Goal: Task Accomplishment & Management: Manage account settings

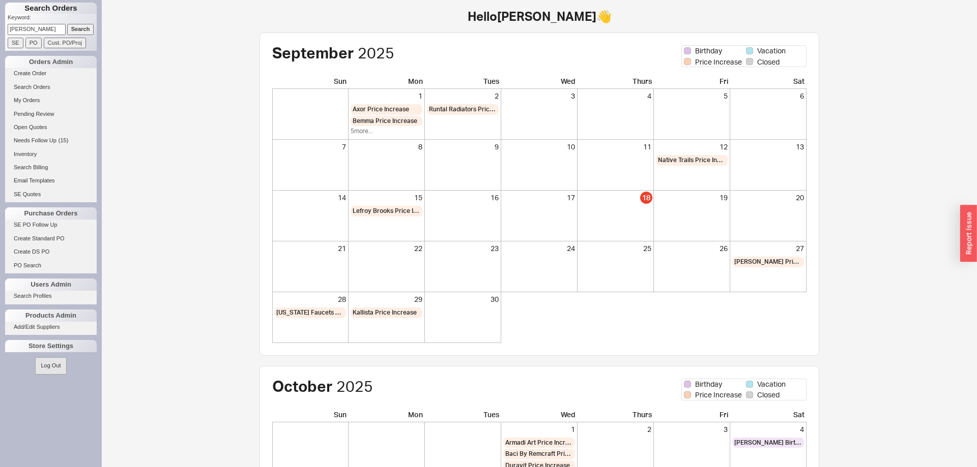
drag, startPoint x: 81, startPoint y: 27, endPoint x: 82, endPoint y: 35, distance: 7.7
click at [81, 27] on input "Search" at bounding box center [80, 29] width 27 height 11
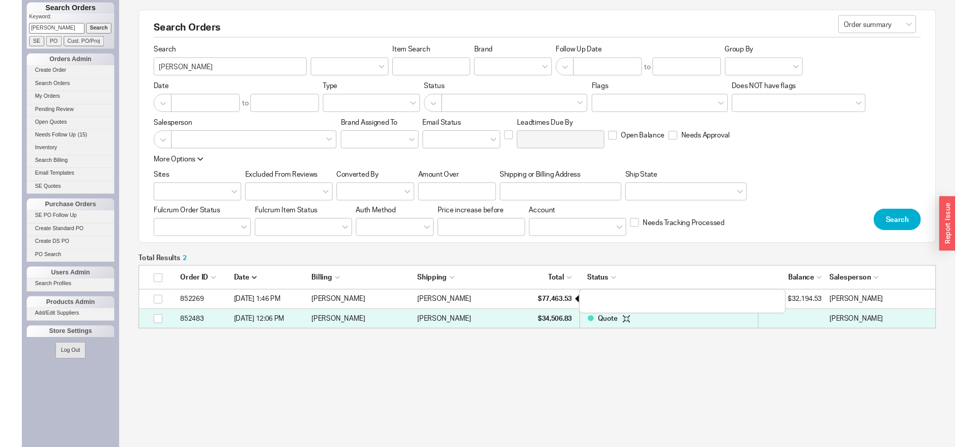
scroll to position [66, 834]
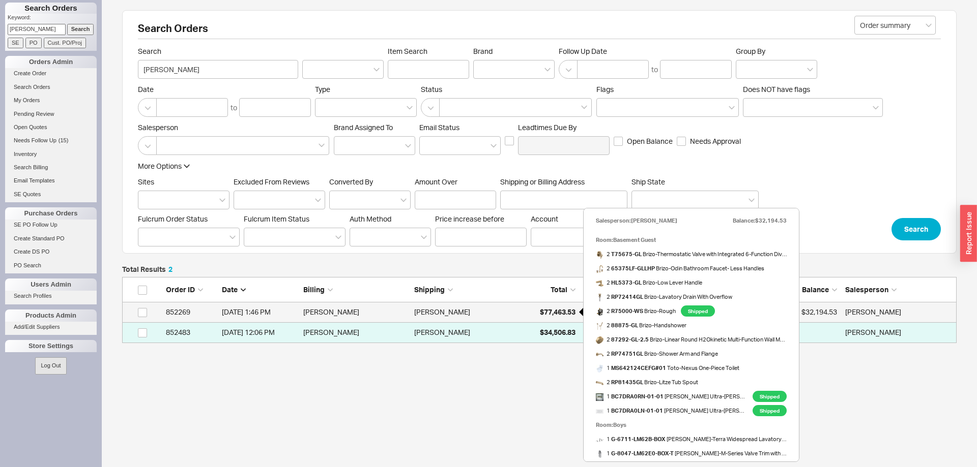
click at [552, 314] on span "$77,463.53" at bounding box center [558, 312] width 36 height 9
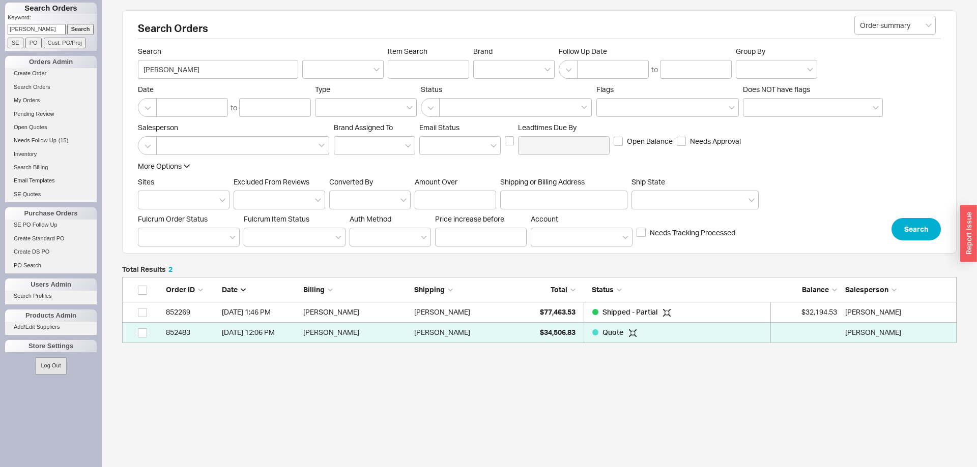
drag, startPoint x: 44, startPoint y: 26, endPoint x: 0, endPoint y: 28, distance: 44.3
click at [8, 28] on input "Gorelick" at bounding box center [37, 29] width 58 height 11
type input "shaindy weinberger"
click at [79, 32] on input "Search" at bounding box center [80, 29] width 27 height 11
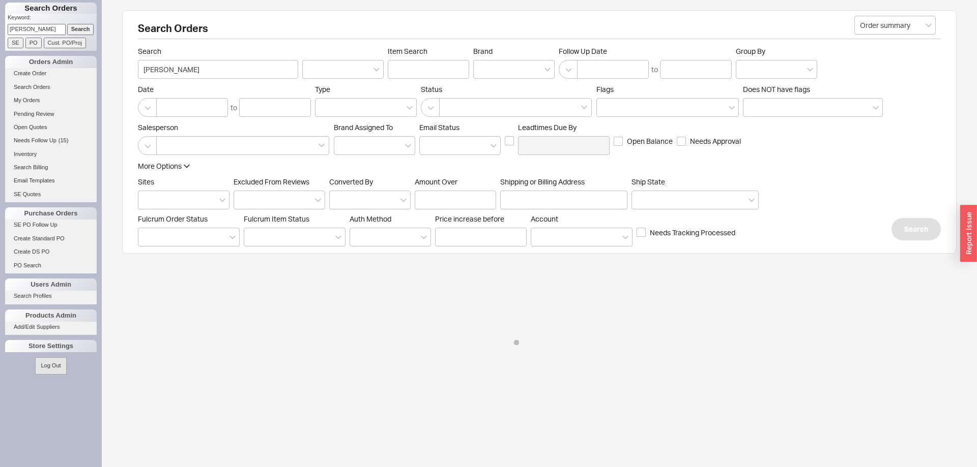
type input "shaindy weinberger"
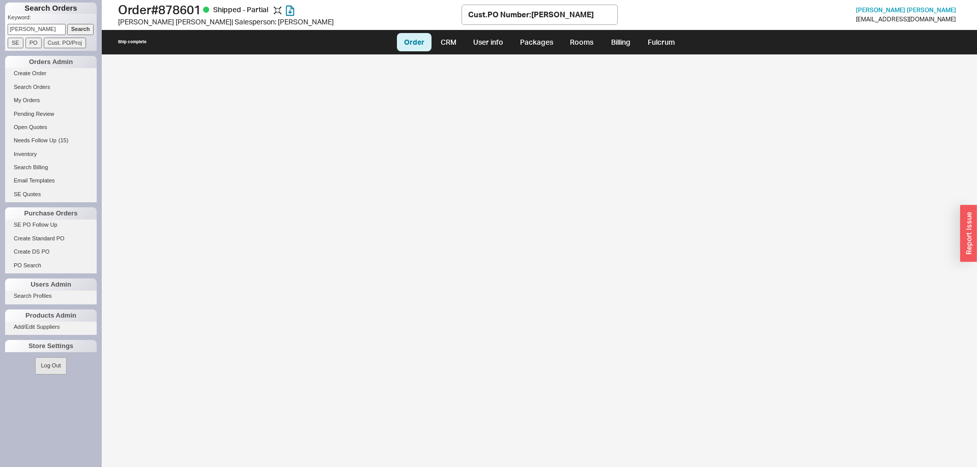
select select "LOW"
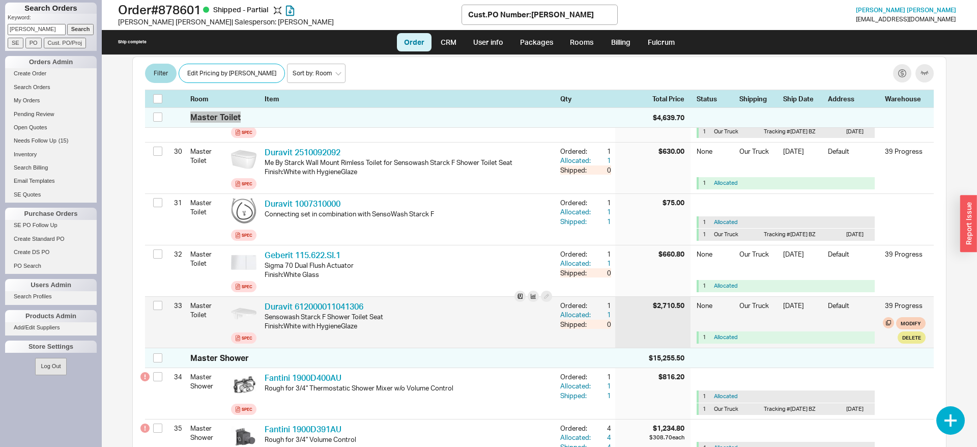
scroll to position [1835, 0]
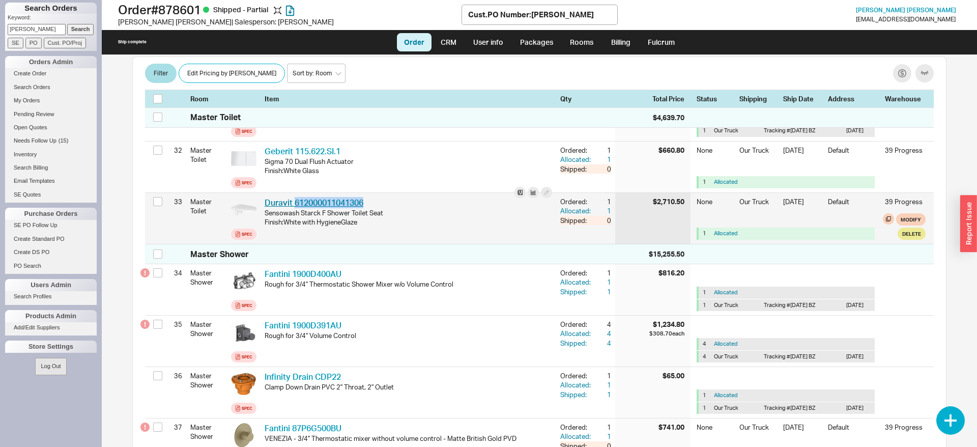
drag, startPoint x: 359, startPoint y: 215, endPoint x: 293, endPoint y: 213, distance: 65.6
click at [293, 213] on div "Duravit 612000011041306 DRV 612000011041306 Sensowash Starck F Shower Toilet Se…" at bounding box center [408, 218] width 296 height 51
copy link "612000011041306"
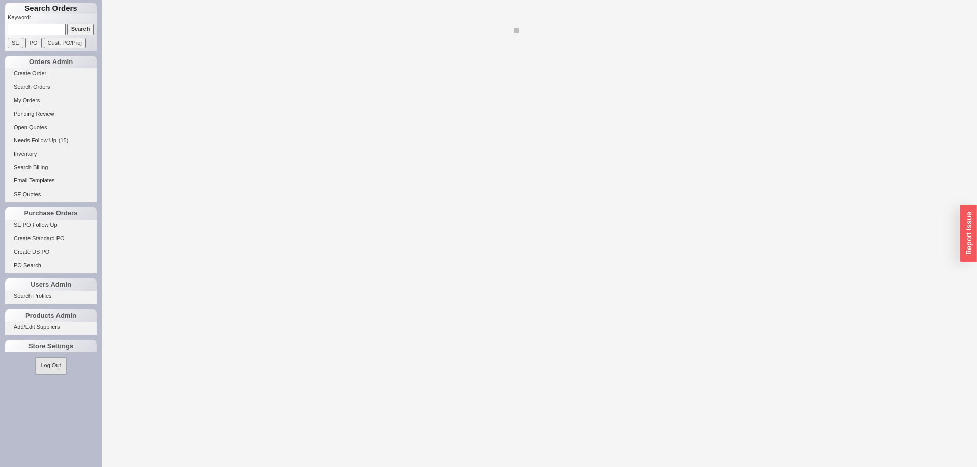
select select "LOW"
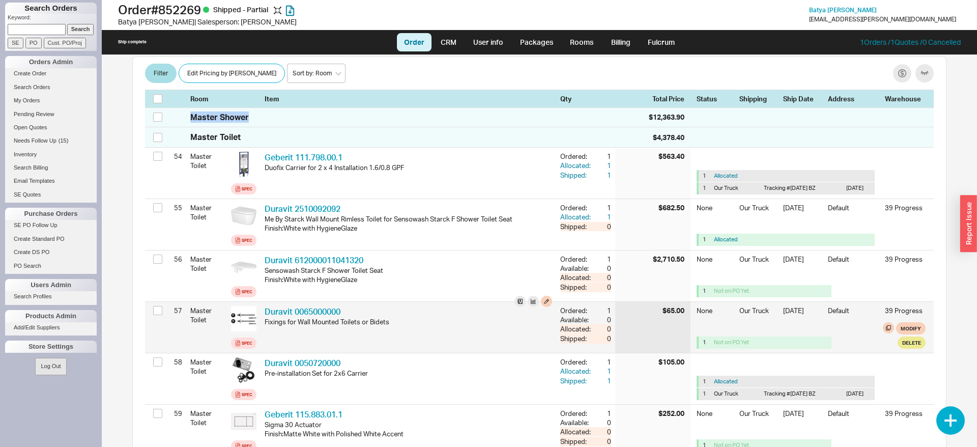
scroll to position [3075, 0]
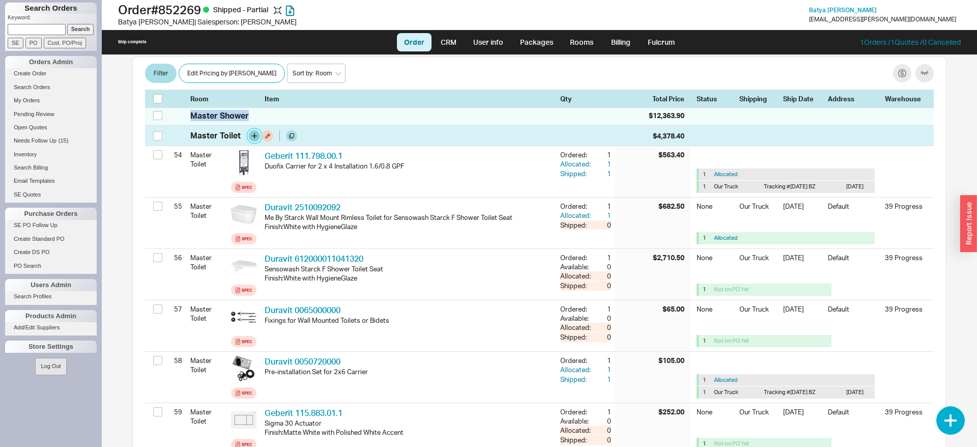
click at [252, 141] on button "button" at bounding box center [254, 135] width 11 height 11
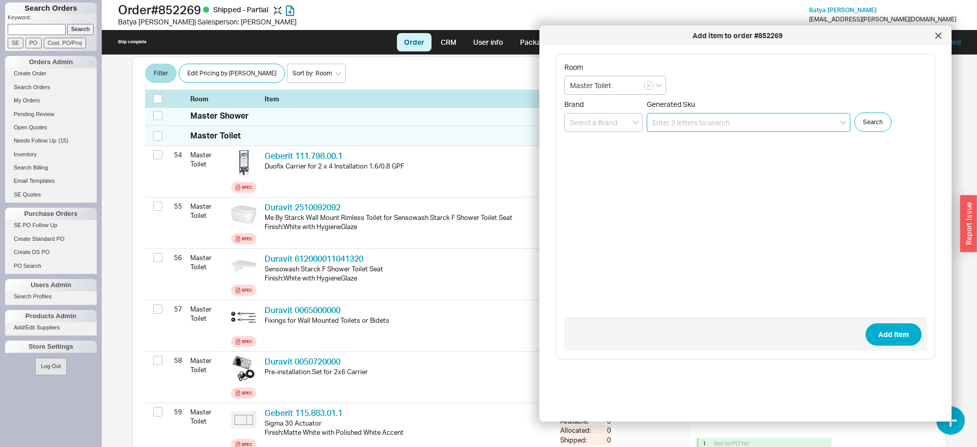
paste input "612000011041306"
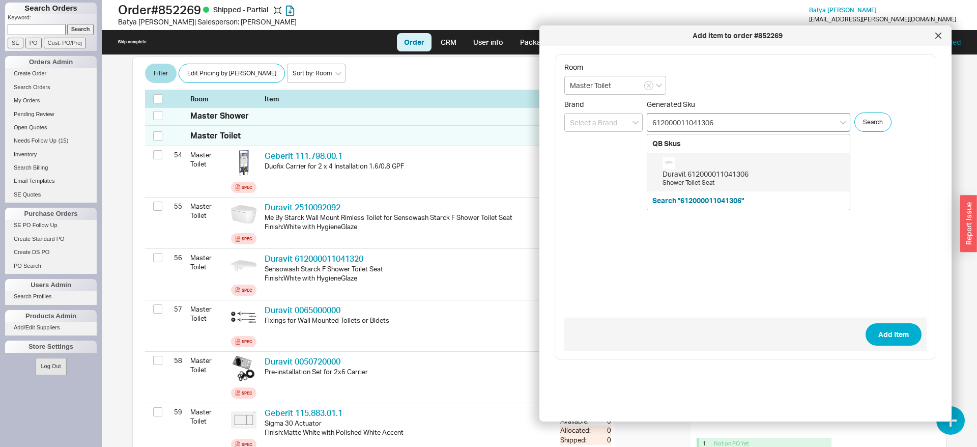
click at [767, 176] on div "Duravit 612000011041306" at bounding box center [753, 174] width 182 height 10
type input "612000011041306"
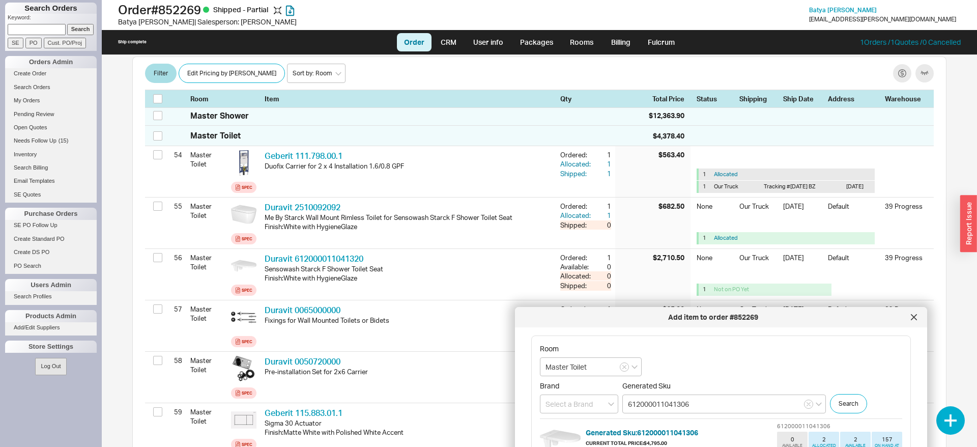
drag, startPoint x: 736, startPoint y: 36, endPoint x: 711, endPoint y: 317, distance: 282.3
click at [711, 317] on div "Add item to order #852269" at bounding box center [713, 317] width 386 height 10
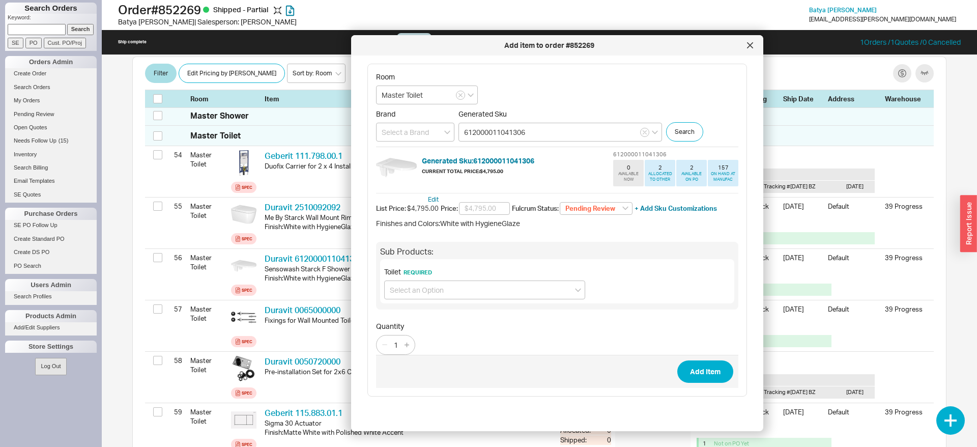
drag, startPoint x: 711, startPoint y: 317, endPoint x: 550, endPoint y: 45, distance: 315.9
click at [550, 45] on div "Add item to order #852269" at bounding box center [549, 45] width 386 height 10
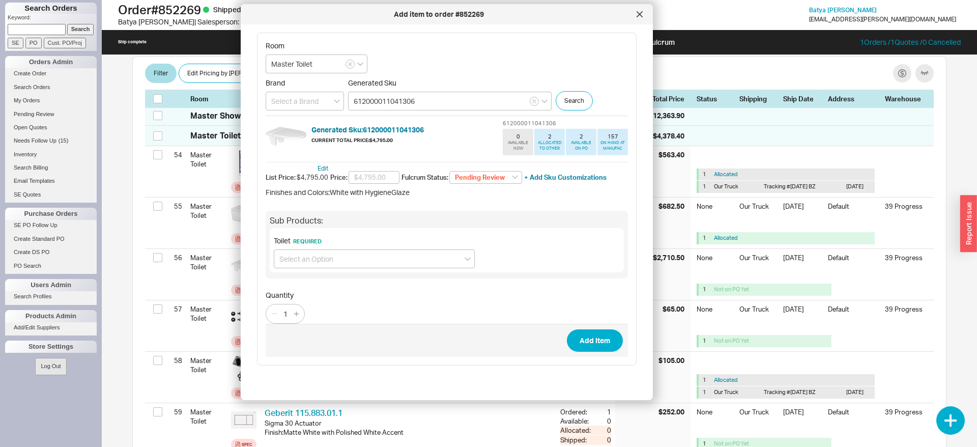
drag, startPoint x: 489, startPoint y: 46, endPoint x: 381, endPoint y: 22, distance: 111.0
click at [372, 15] on div "Add item to order #852269" at bounding box center [439, 14] width 386 height 10
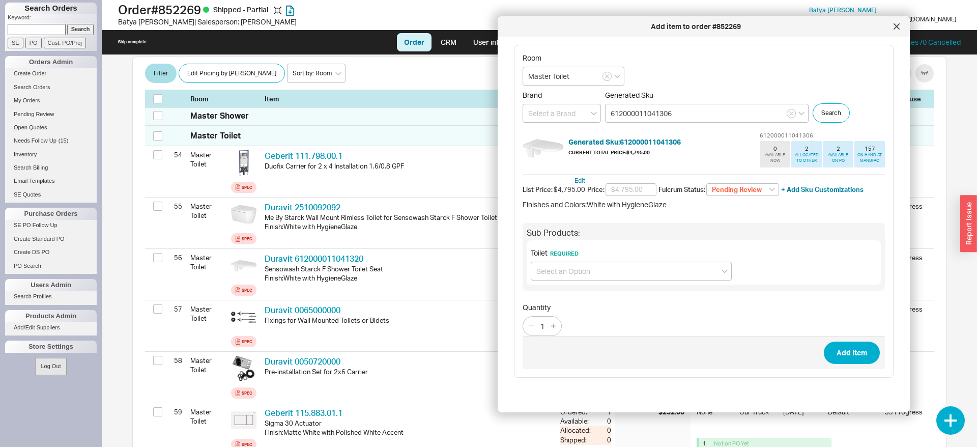
drag, startPoint x: 277, startPoint y: 18, endPoint x: 486, endPoint y: 77, distance: 216.7
click at [539, 31] on div "Add item to order #852269" at bounding box center [696, 26] width 386 height 10
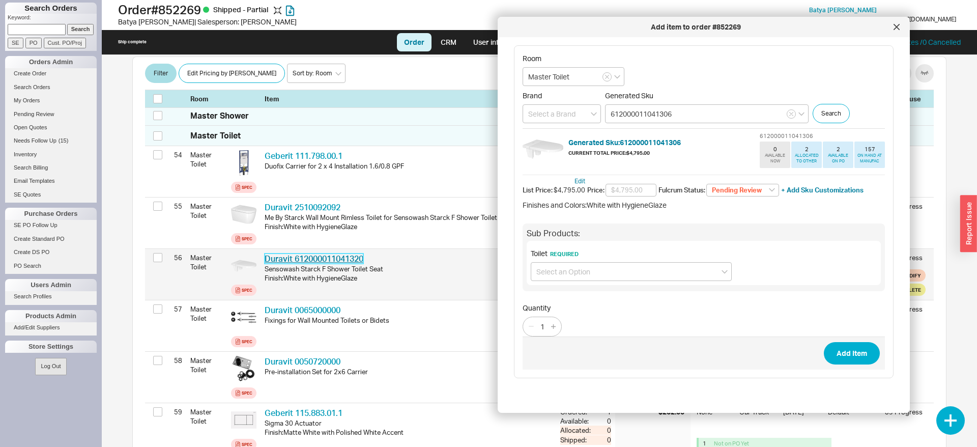
click at [297, 263] on link "Duravit 612000011041320" at bounding box center [314, 258] width 99 height 10
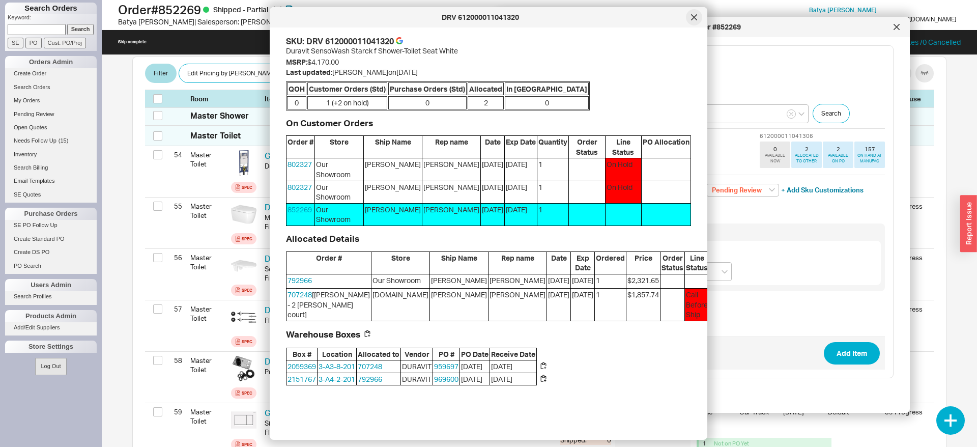
click at [693, 18] on icon at bounding box center [693, 17] width 5 height 5
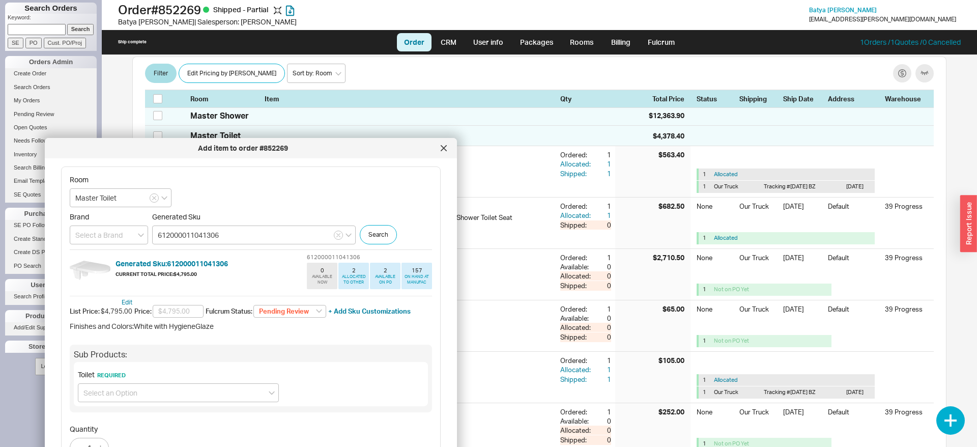
drag, startPoint x: 727, startPoint y: 39, endPoint x: 283, endPoint y: 154, distance: 459.2
click at [283, 153] on div "Add item to order #852269" at bounding box center [243, 148] width 386 height 10
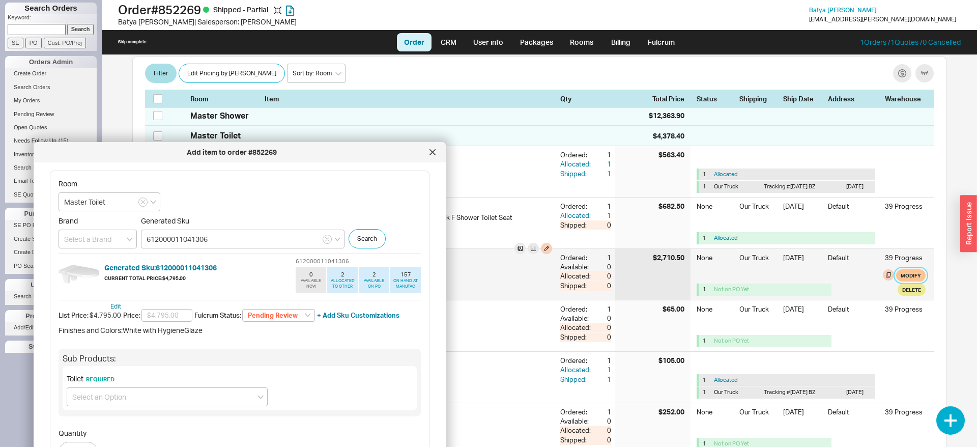
click at [903, 281] on button "Modify" at bounding box center [911, 275] width 30 height 12
select select "8"
select select "3"
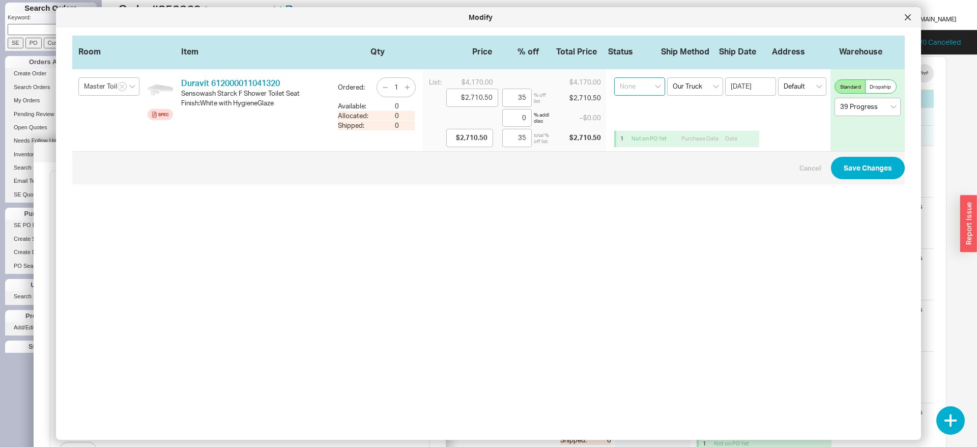
click at [614, 77] on select "None On Hold Call Before Ship Hold for Balance Wait For Cust. Call Waiting for …" at bounding box center [639, 86] width 51 height 18
select select "On Hold"
click option "On Hold" at bounding box center [0, 0] width 0 height 0
click at [859, 171] on button "Save Changes" at bounding box center [868, 168] width 74 height 22
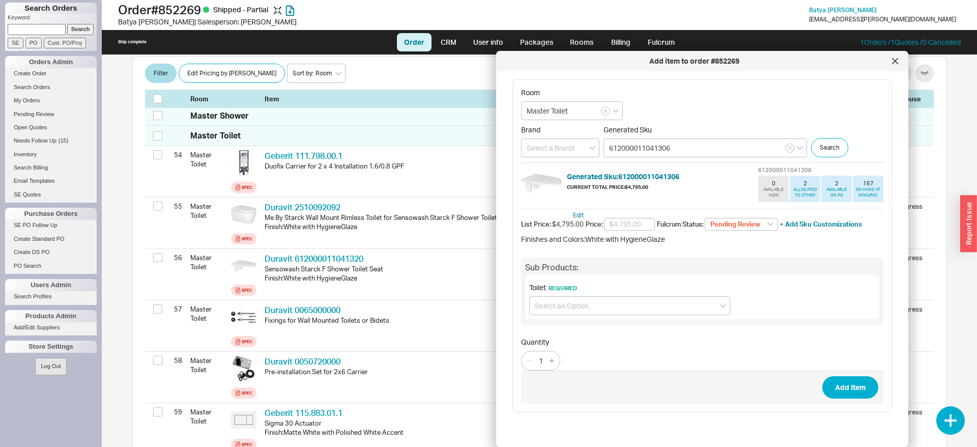
drag, startPoint x: 376, startPoint y: 156, endPoint x: 837, endPoint y: 67, distance: 468.9
click at [837, 66] on div "Add item to order #852269" at bounding box center [694, 61] width 386 height 10
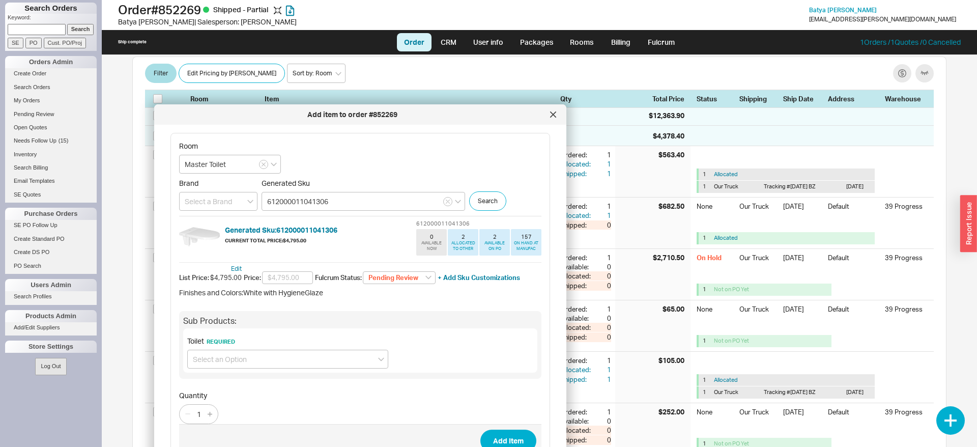
drag, startPoint x: 540, startPoint y: 67, endPoint x: 200, endPoint y: 119, distance: 343.6
click at [200, 119] on div "Add item to order #852269" at bounding box center [352, 114] width 386 height 10
click at [526, 38] on link "Packages" at bounding box center [537, 42] width 48 height 18
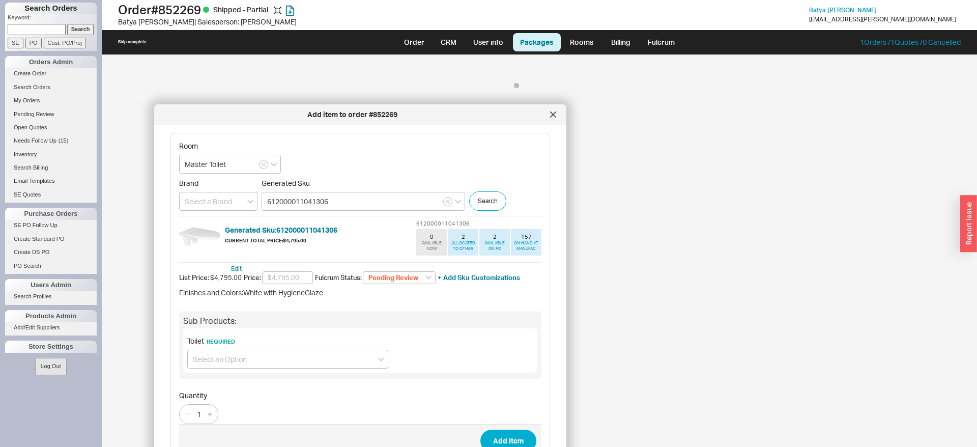
select select "Pending Review"
select select "8"
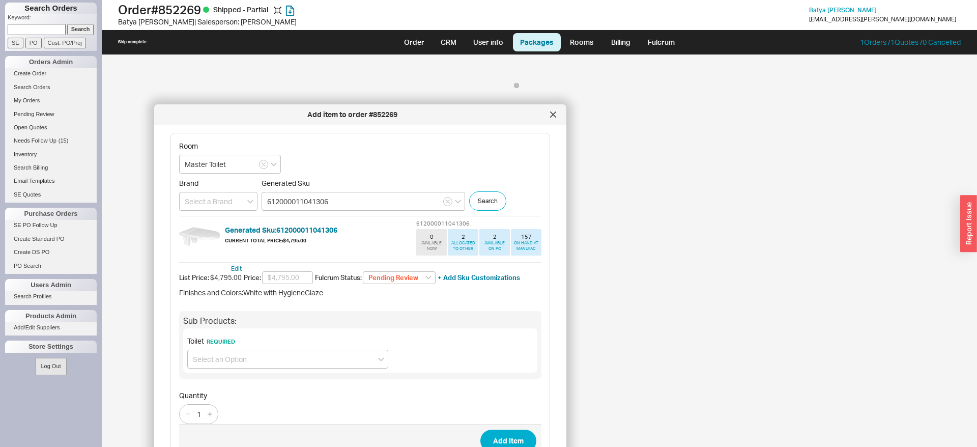
select select "8"
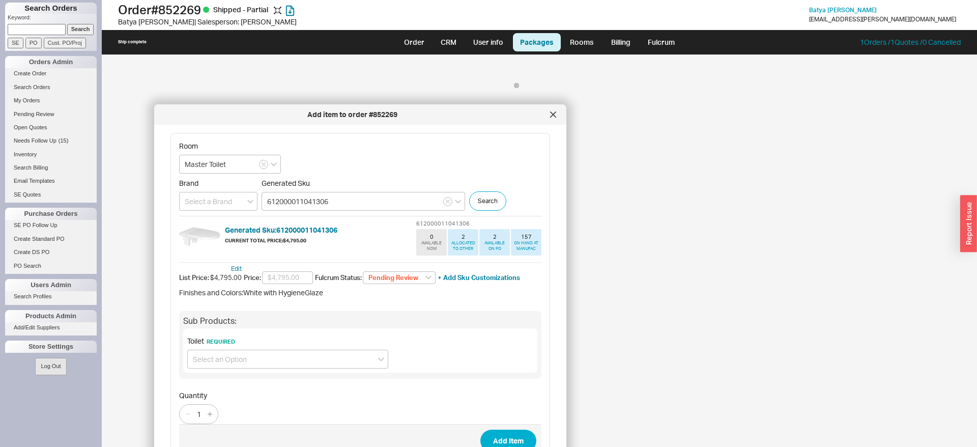
select select "8"
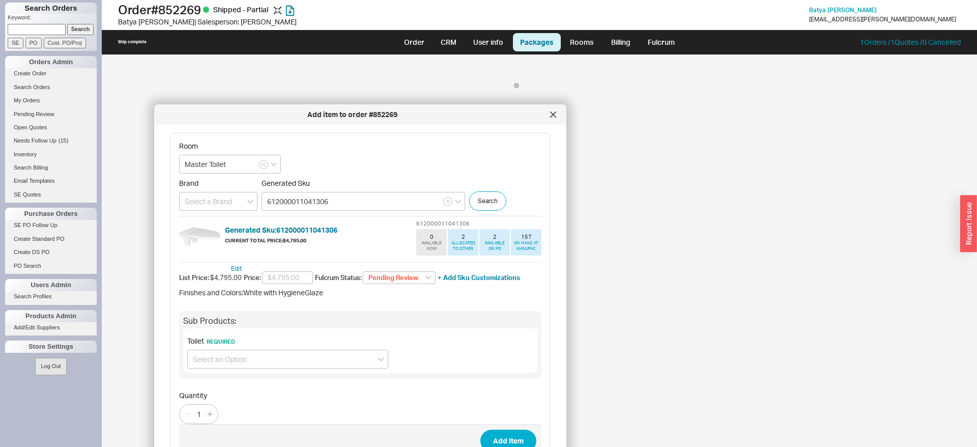
select select "8"
select select "On Hold"
select select "8"
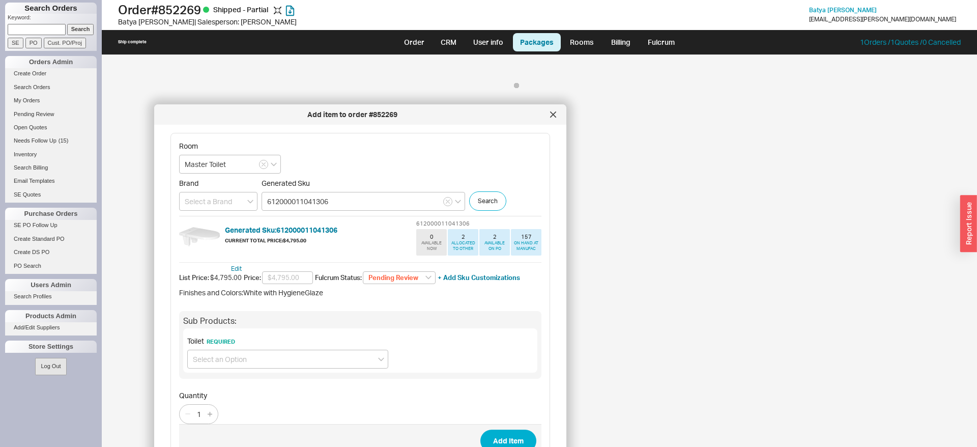
select select "8"
select select "On Hold"
select select "8"
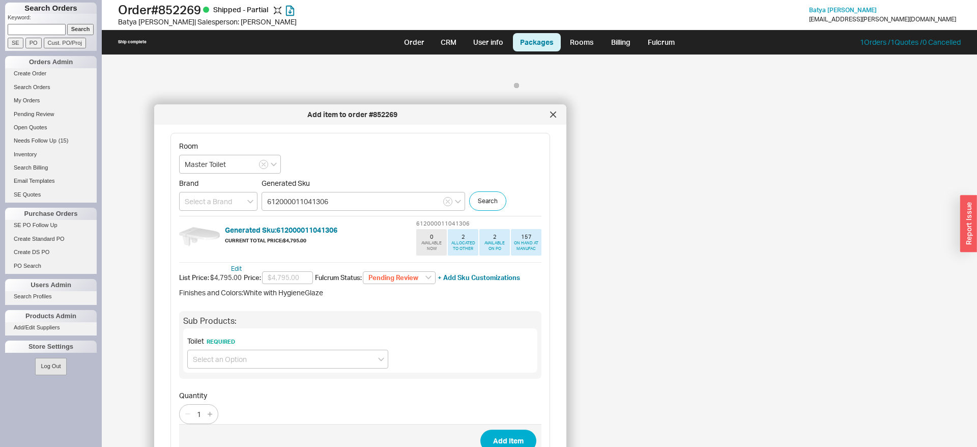
select select "8"
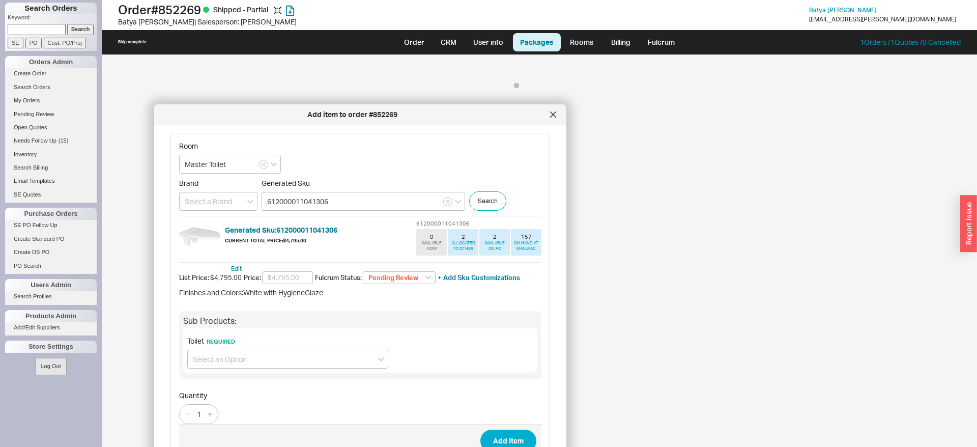
select select "8"
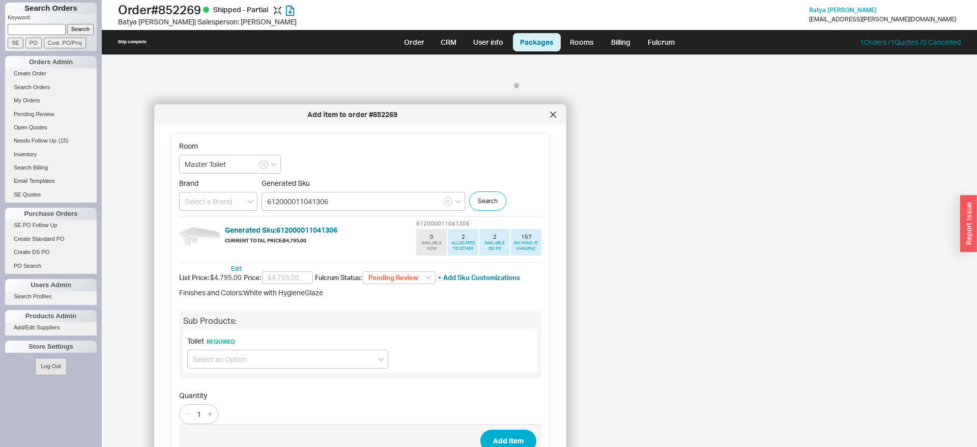
select select "8"
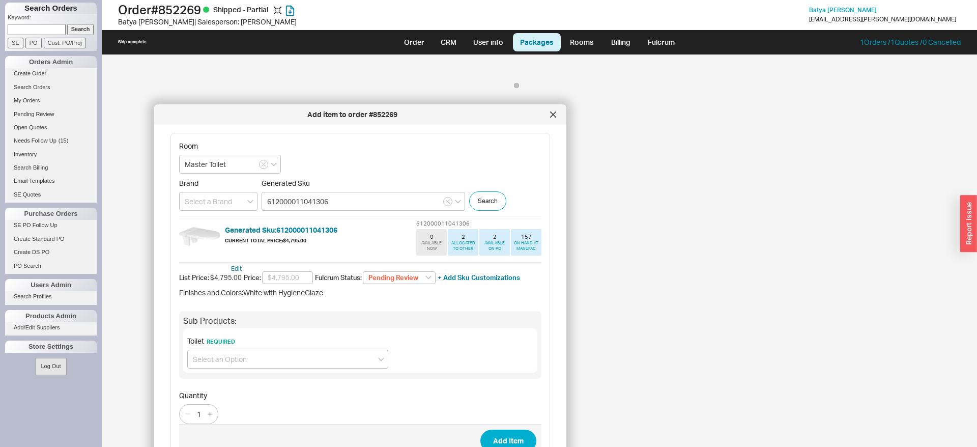
select select "8"
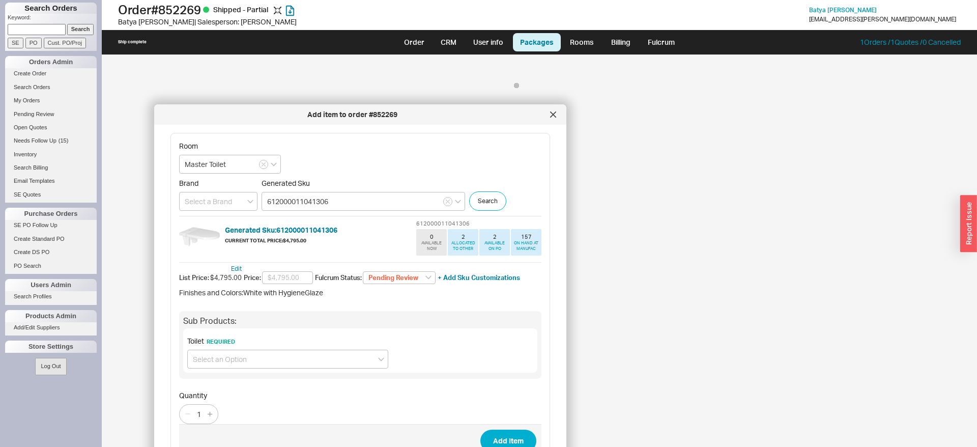
select select "8"
select select "On Hold"
select select "8"
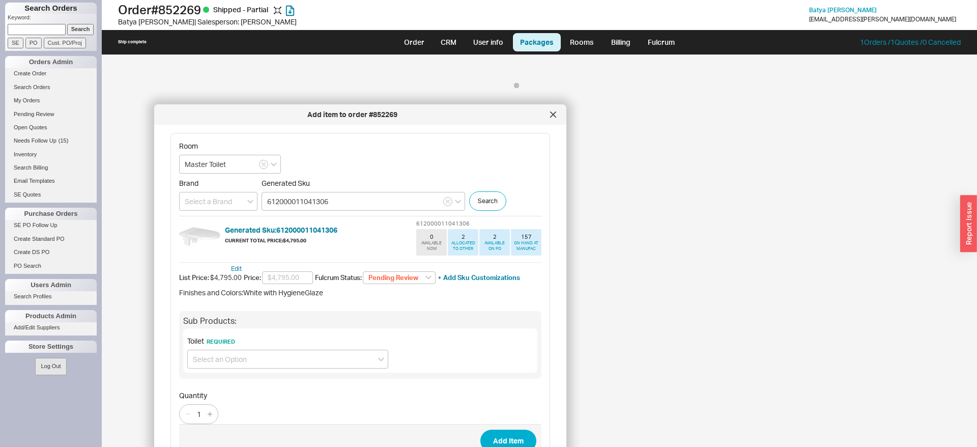
select select "8"
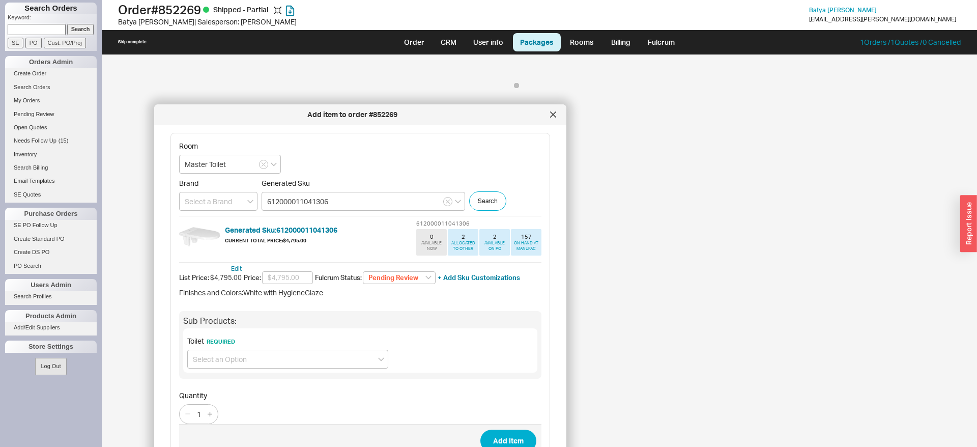
select select "8"
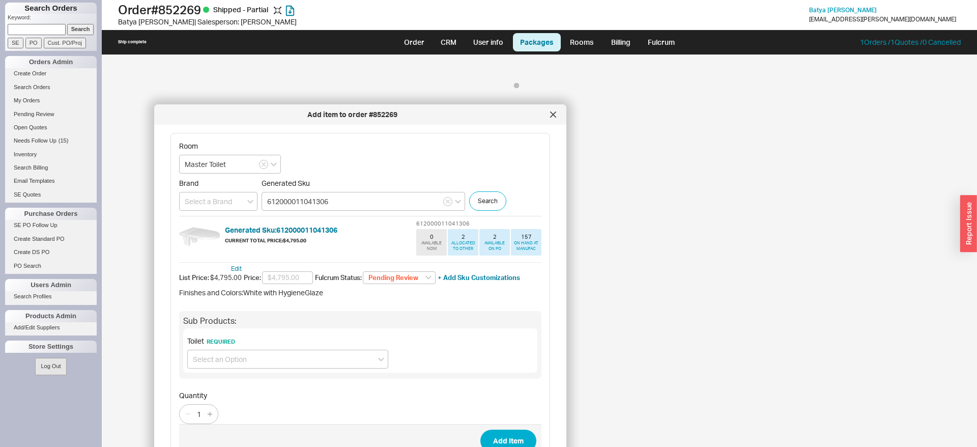
select select "8"
select select "On Hold"
select select "8"
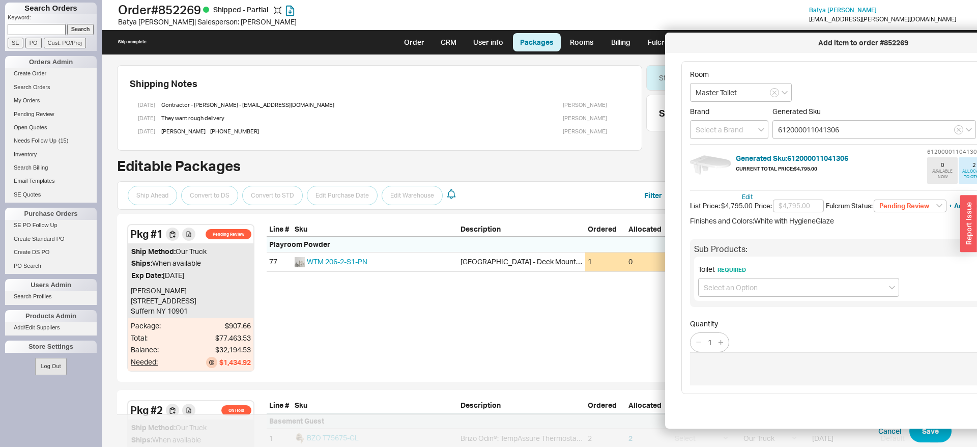
drag, startPoint x: 459, startPoint y: 114, endPoint x: 970, endPoint y: 42, distance: 515.7
click at [970, 42] on div "Add item to order #852269" at bounding box center [863, 43] width 386 height 10
click at [410, 47] on link "Order" at bounding box center [414, 42] width 35 height 18
select select "LOW"
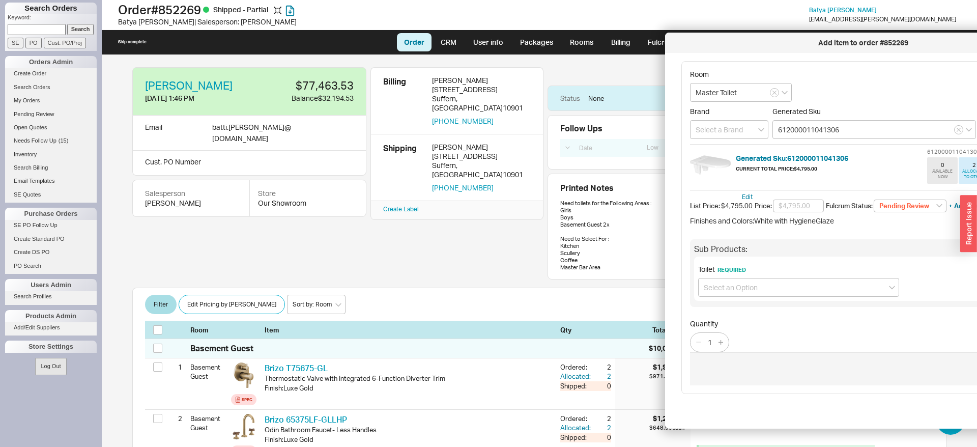
scroll to position [597, 0]
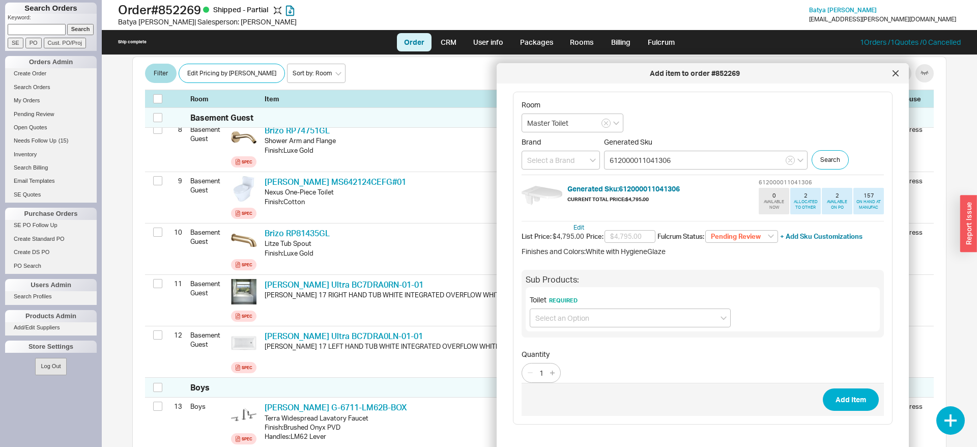
drag, startPoint x: 694, startPoint y: 39, endPoint x: 528, endPoint y: 69, distance: 168.5
click at [528, 69] on div "Add item to order #852269" at bounding box center [695, 73] width 386 height 10
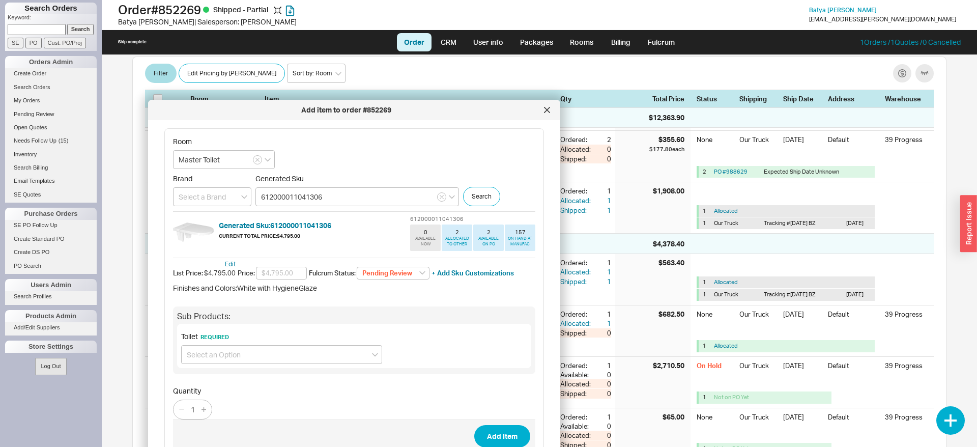
drag, startPoint x: 550, startPoint y: 76, endPoint x: 207, endPoint y: 94, distance: 344.3
click at [205, 105] on div "Add item to order #852269" at bounding box center [346, 110] width 386 height 10
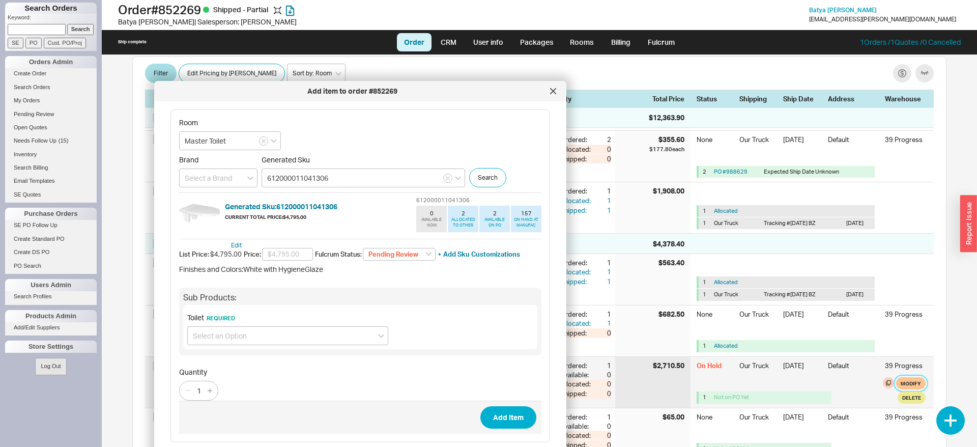
click at [905, 388] on button "Modify" at bounding box center [911, 383] width 30 height 12
select select "8"
select select "3"
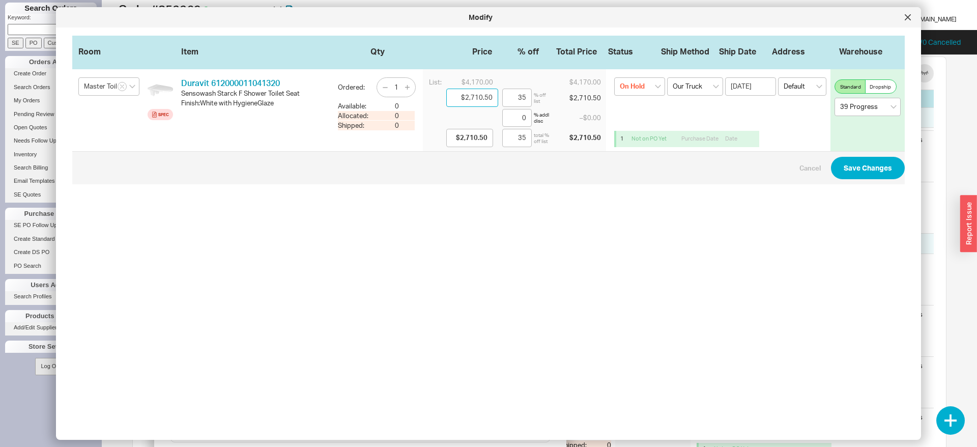
drag, startPoint x: 463, startPoint y: 99, endPoint x: 498, endPoint y: 98, distance: 35.1
click at [498, 98] on input "$2,710.50" at bounding box center [472, 98] width 52 height 18
click at [905, 17] on icon at bounding box center [907, 17] width 6 height 6
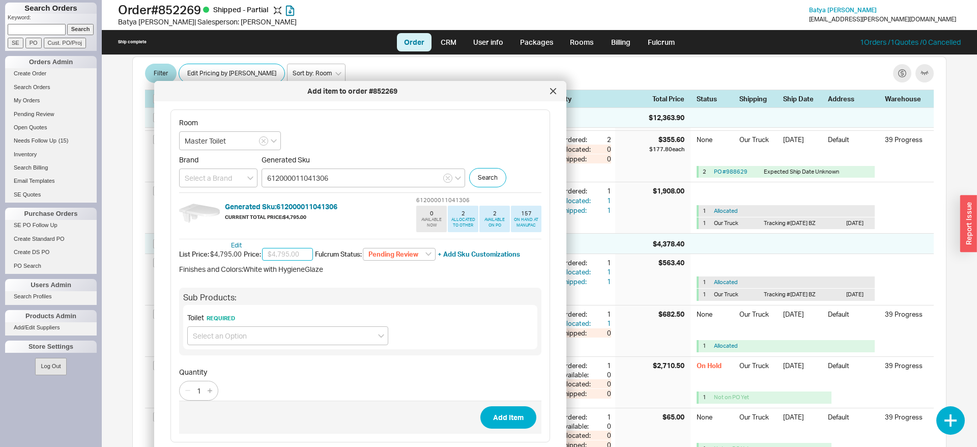
paste input "$2,710.50"
type input "$2,710.50"
click at [363, 248] on select "Pending Review None On Hold Call Before Ship Hold for Balance Wait For Cust. Ca…" at bounding box center [399, 254] width 73 height 13
select select
click option "None" at bounding box center [0, 0] width 0 height 0
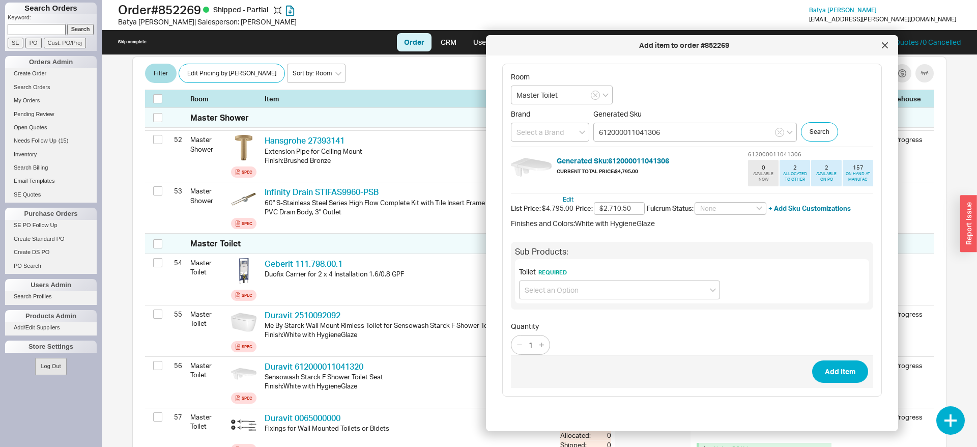
drag, startPoint x: 358, startPoint y: 90, endPoint x: 690, endPoint y: 44, distance: 334.8
click at [690, 44] on div "Add item to order #852269" at bounding box center [684, 45] width 386 height 10
click at [826, 367] on button "Add Item" at bounding box center [840, 371] width 56 height 22
click at [624, 292] on input at bounding box center [619, 289] width 201 height 19
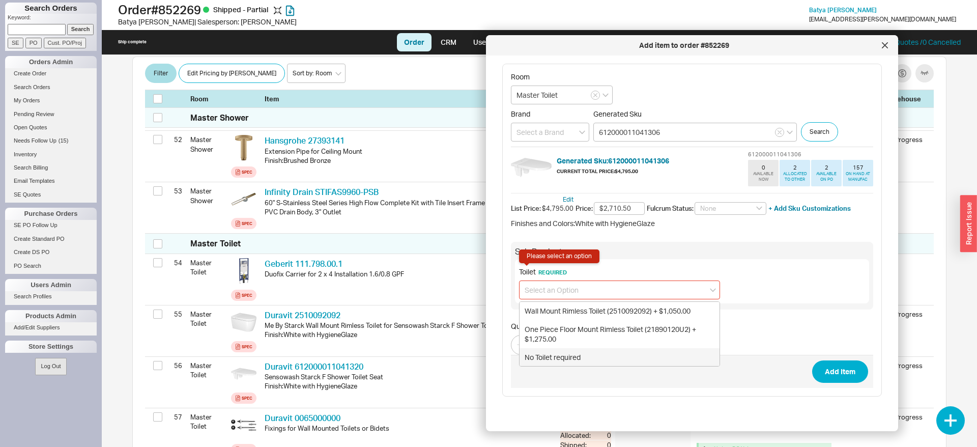
click at [575, 351] on div "No Toilet required" at bounding box center [619, 357] width 200 height 18
type input "No Toilet required"
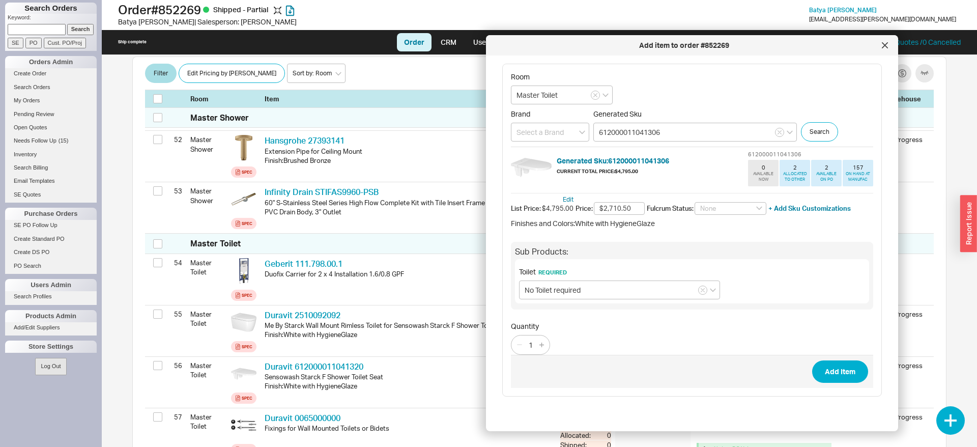
click at [858, 359] on span "Add Item" at bounding box center [692, 371] width 362 height 33
click at [854, 364] on button "Add Item" at bounding box center [840, 371] width 56 height 22
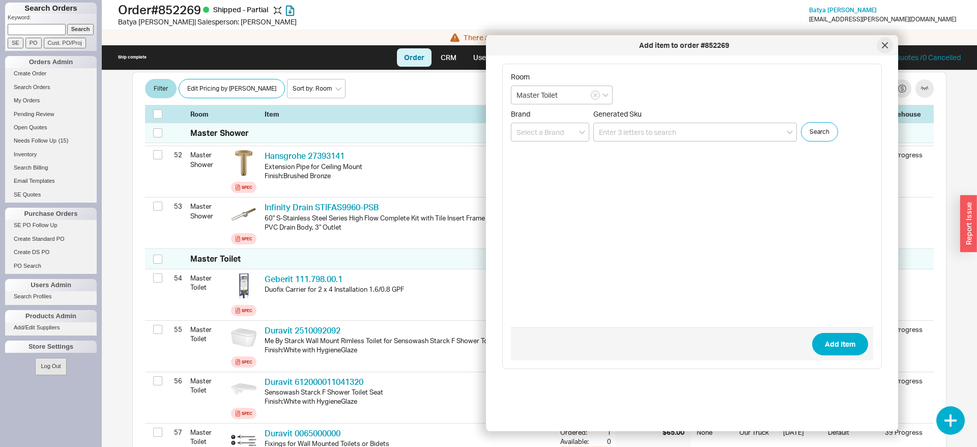
click at [885, 45] on icon at bounding box center [884, 45] width 5 height 5
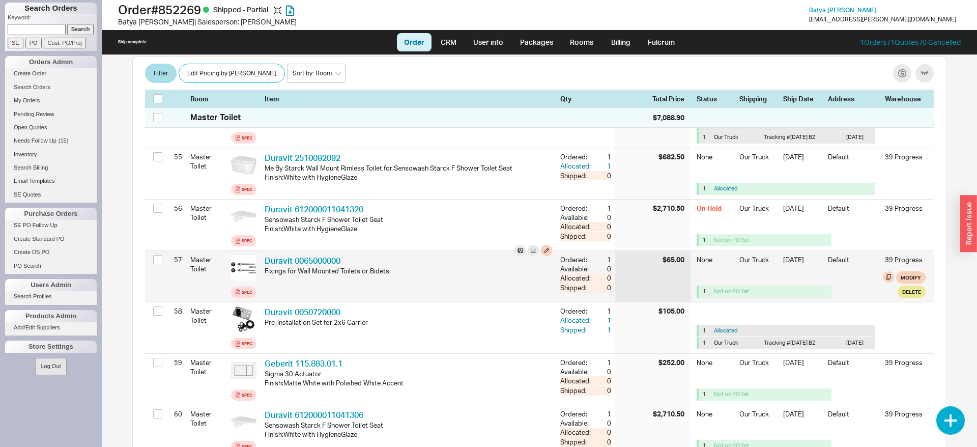
scroll to position [3175, 0]
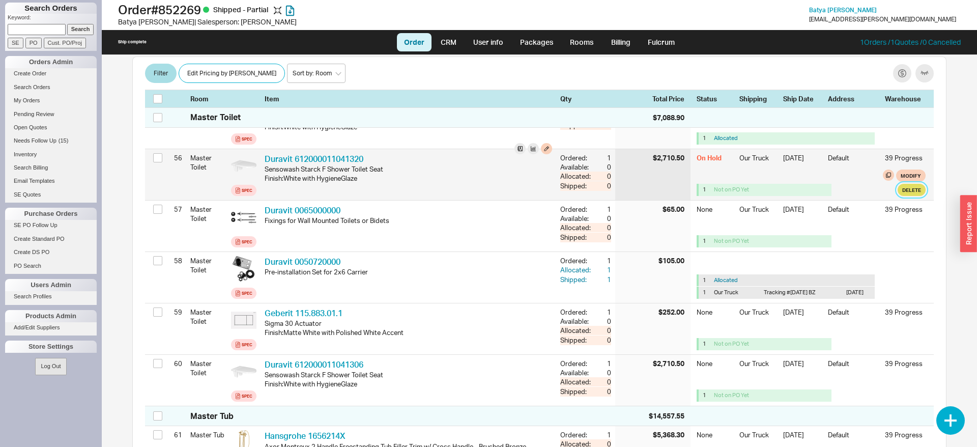
click at [903, 196] on button "Delete" at bounding box center [911, 190] width 28 height 12
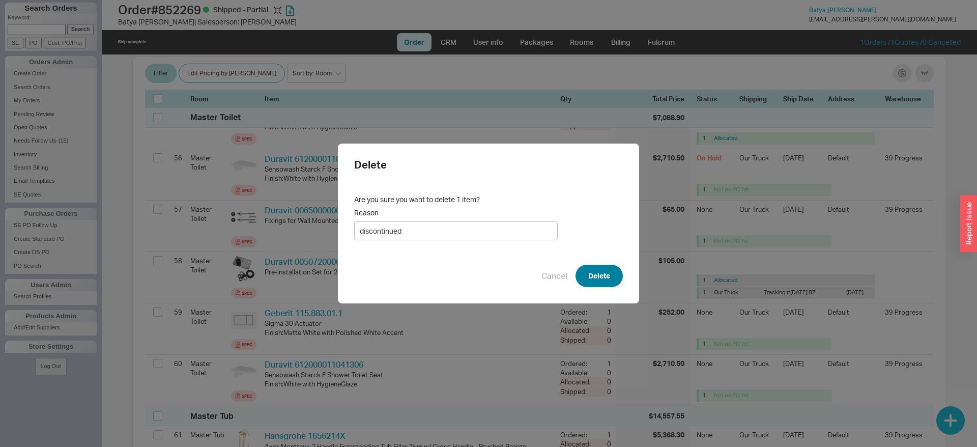
type input "discontinued"
click at [612, 275] on button "Delete" at bounding box center [598, 276] width 47 height 22
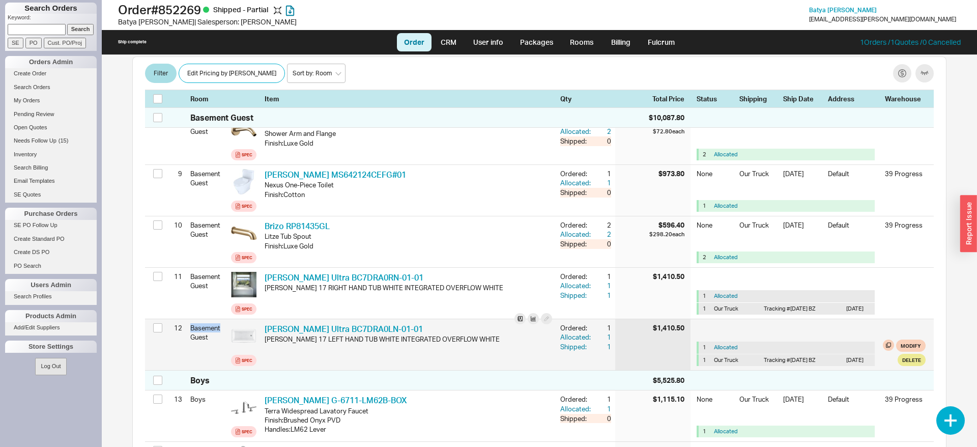
scroll to position [585, 0]
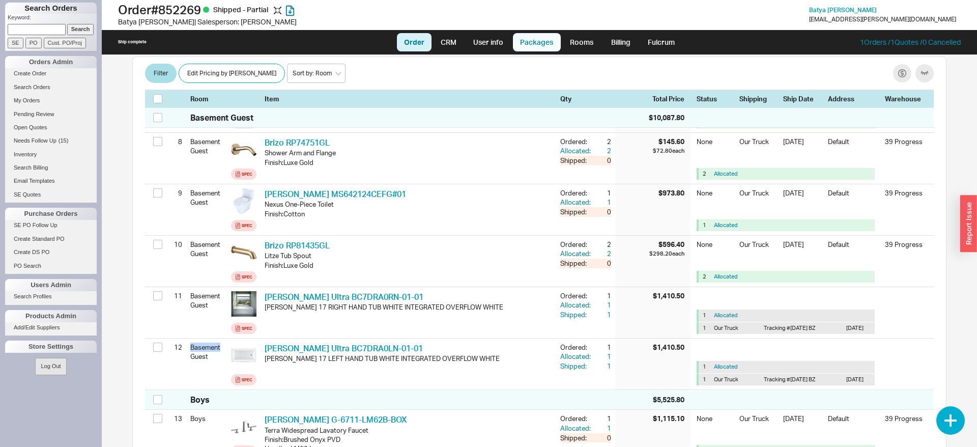
click at [527, 40] on link "Packages" at bounding box center [537, 42] width 48 height 18
select select "Pending Review"
select select "8"
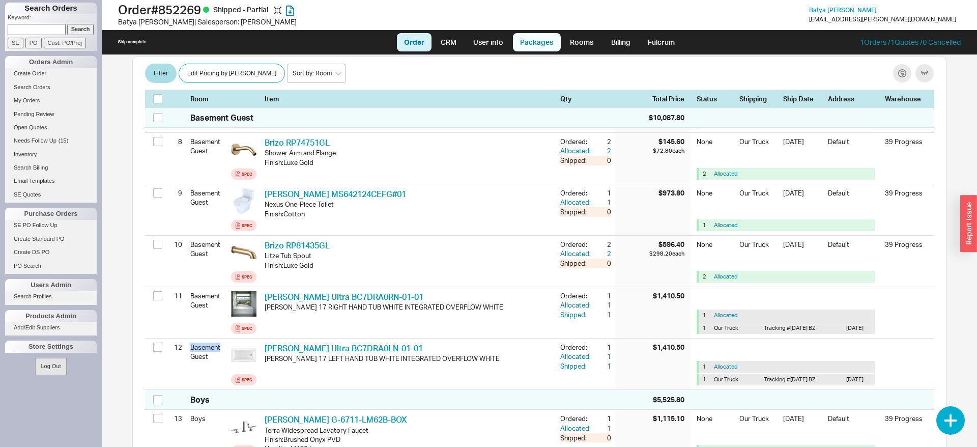
select select "8"
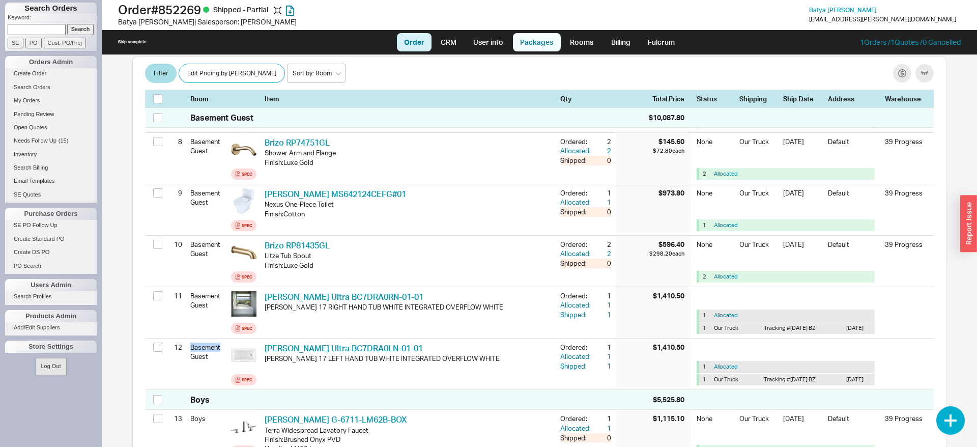
select select "8"
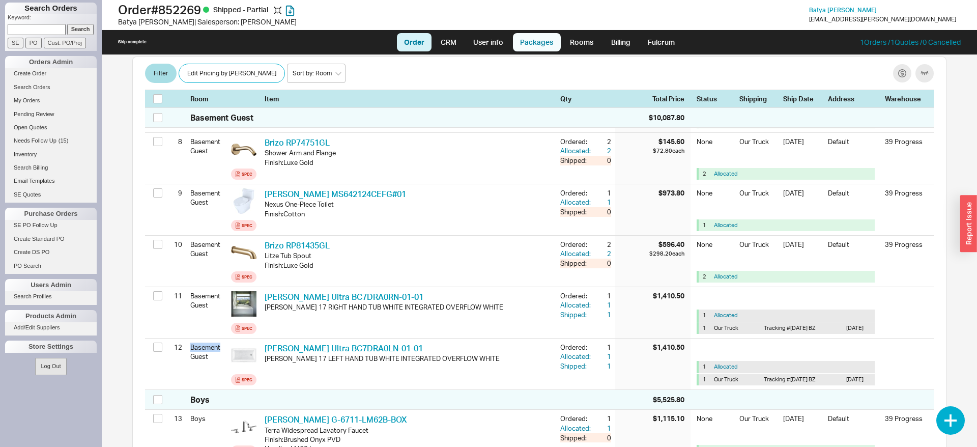
select select "8"
select select "On Hold"
select select "8"
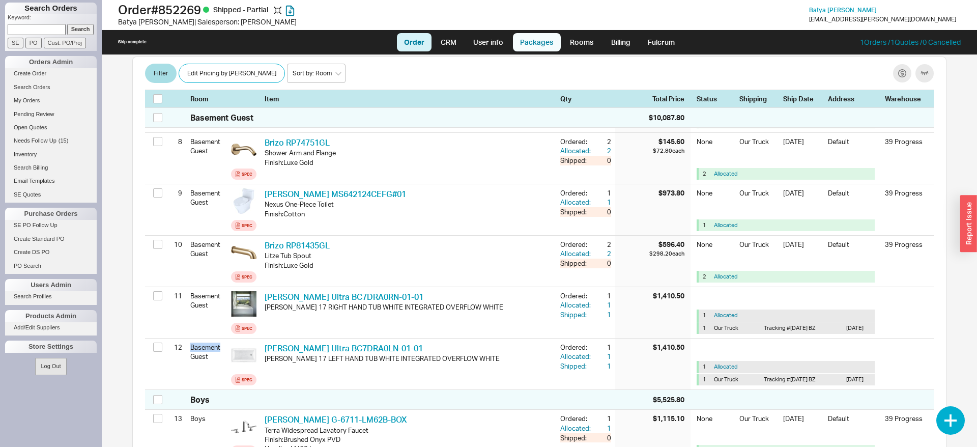
select select "8"
select select "On Hold"
select select "8"
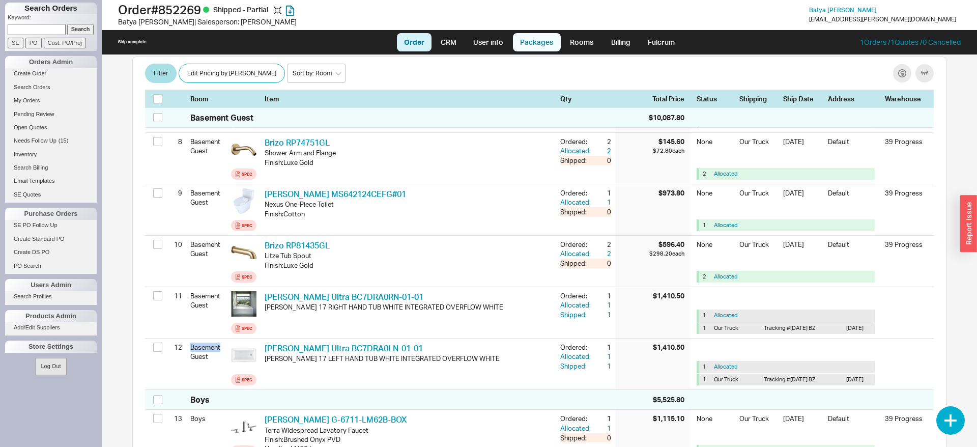
select select "8"
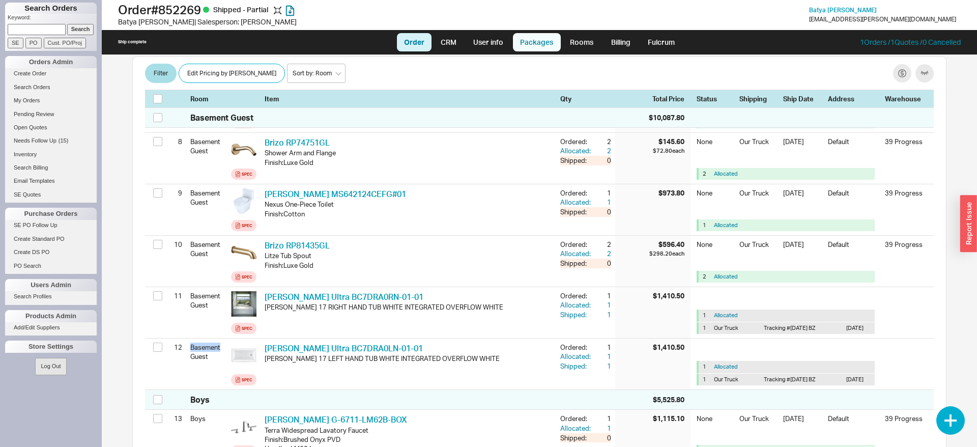
select select "8"
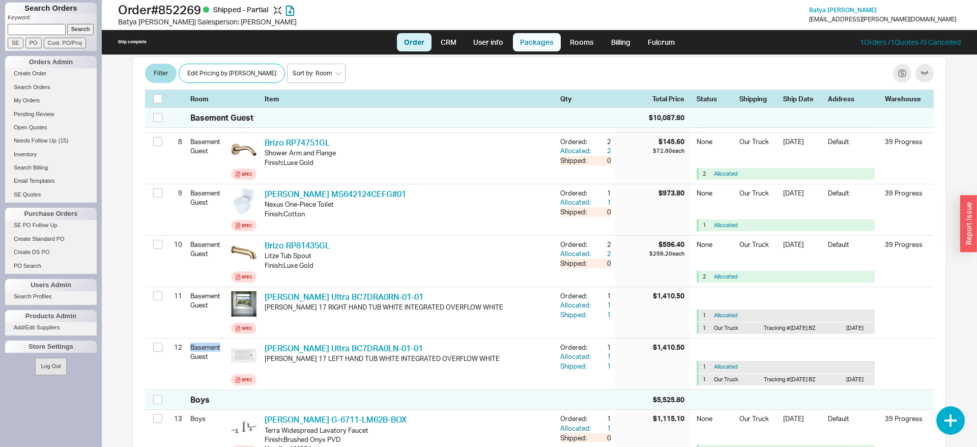
select select "8"
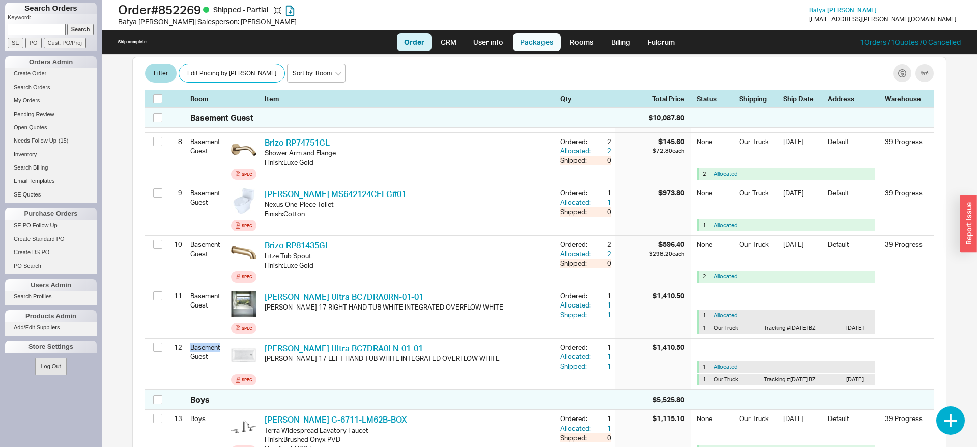
select select "8"
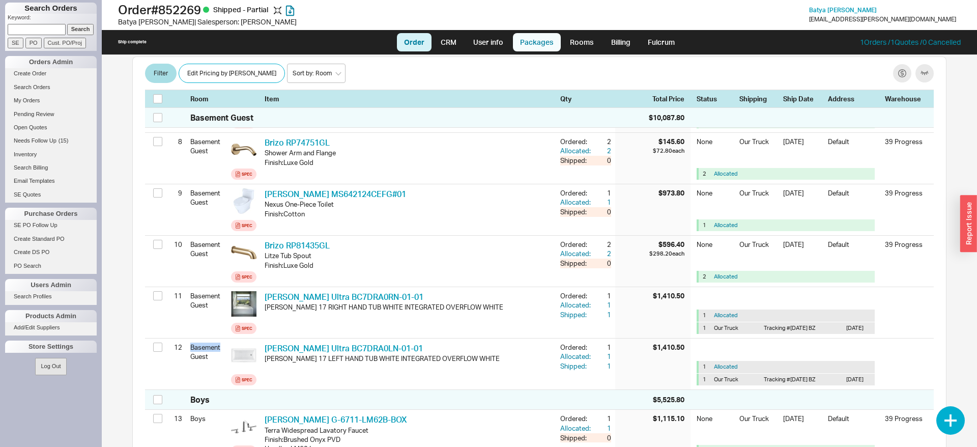
select select "8"
select select "On Hold"
select select "8"
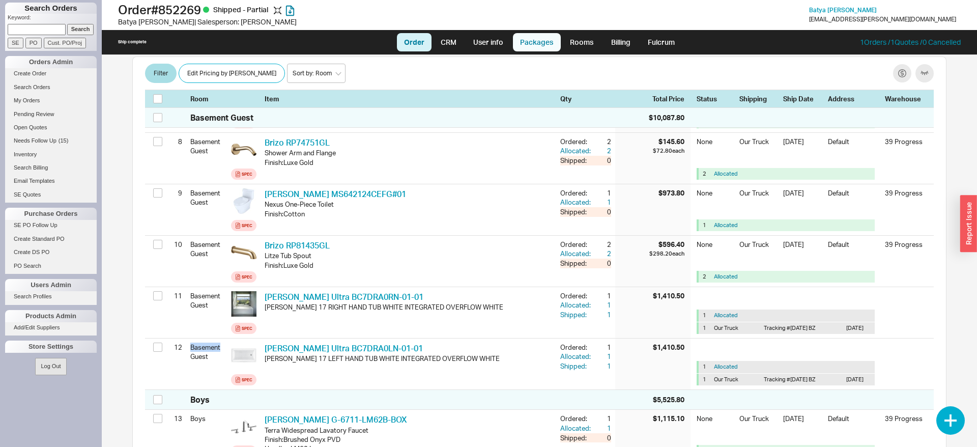
select select "8"
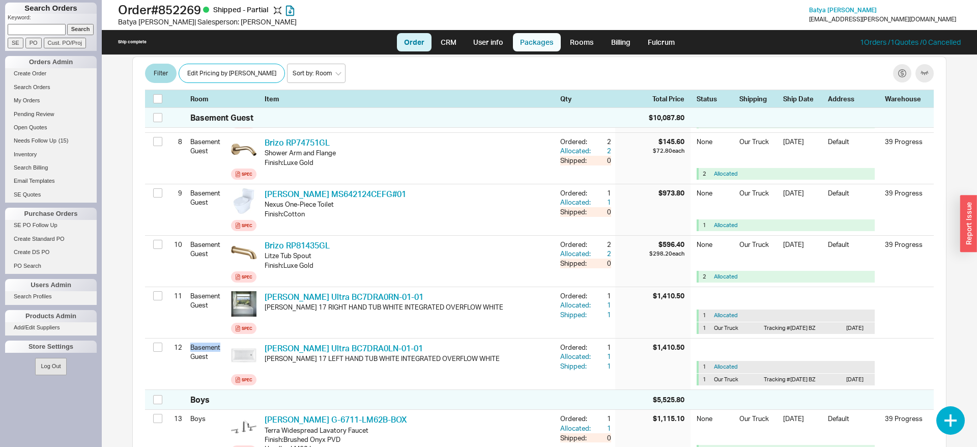
select select "8"
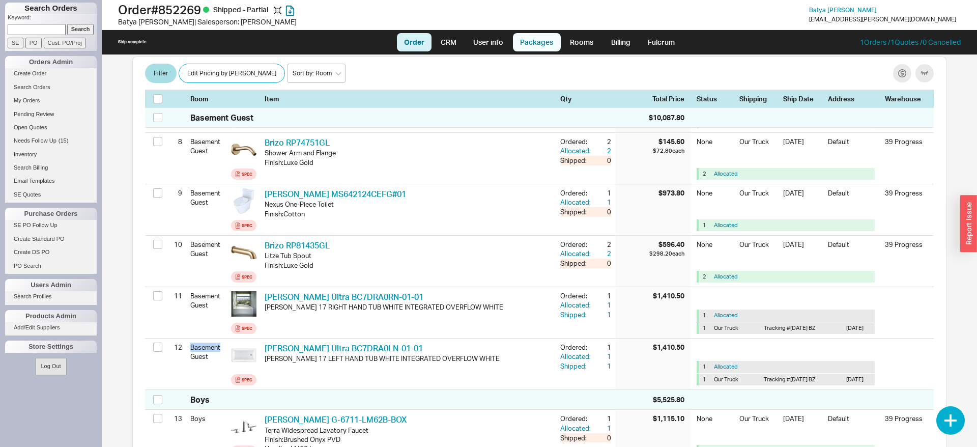
select select "8"
select select "On Hold"
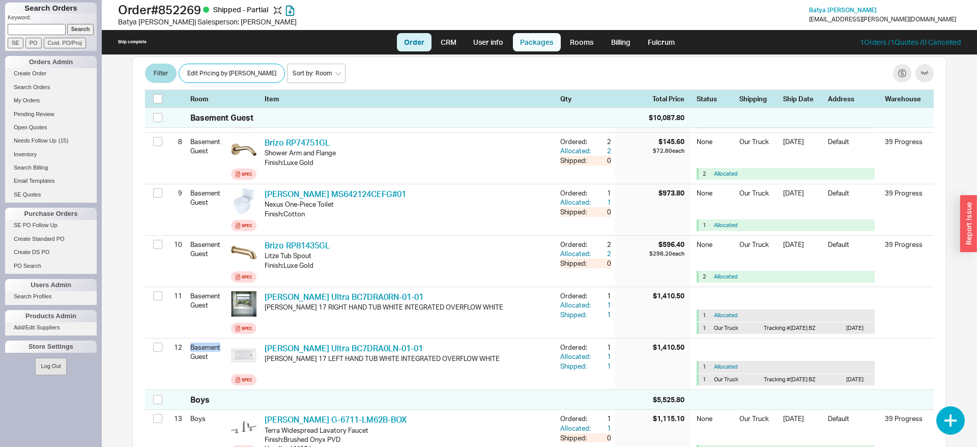
select select "8"
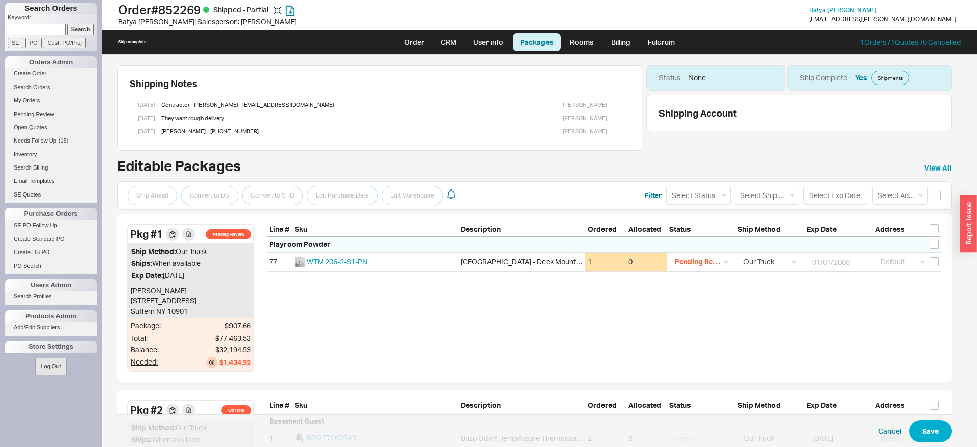
select select "8"
select select "Pending Review"
select select "8"
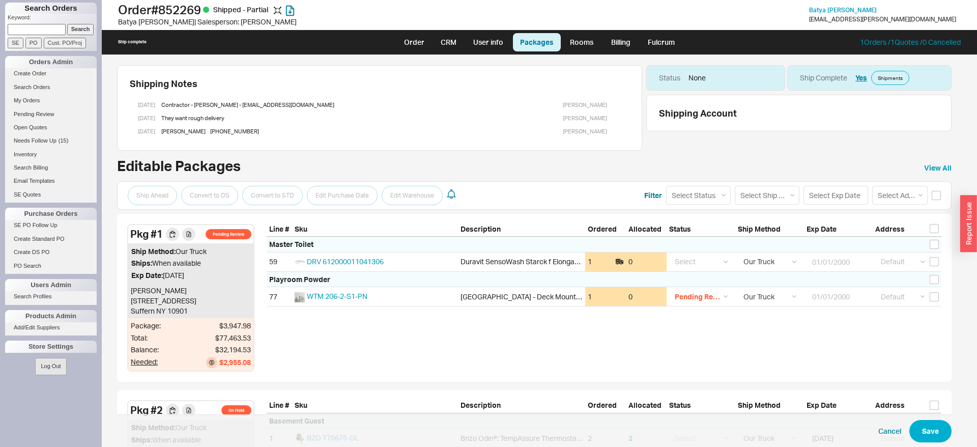
scroll to position [259, 0]
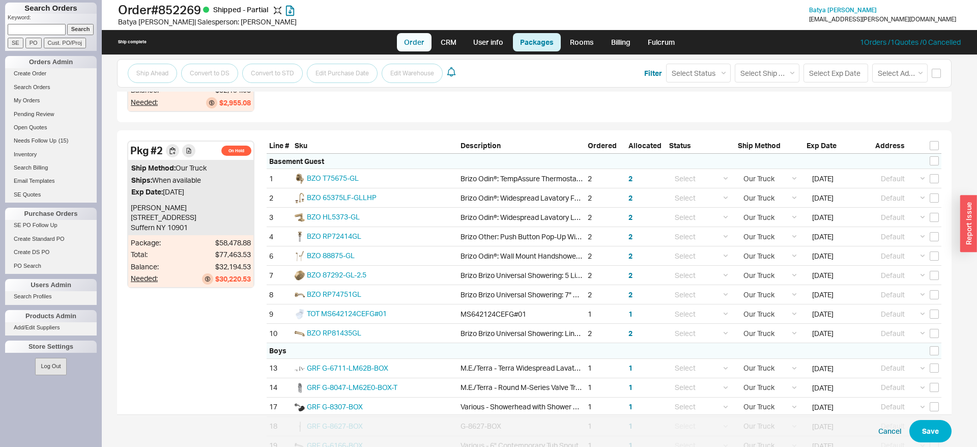
click at [412, 45] on link "Order" at bounding box center [414, 42] width 35 height 18
select select "LOW"
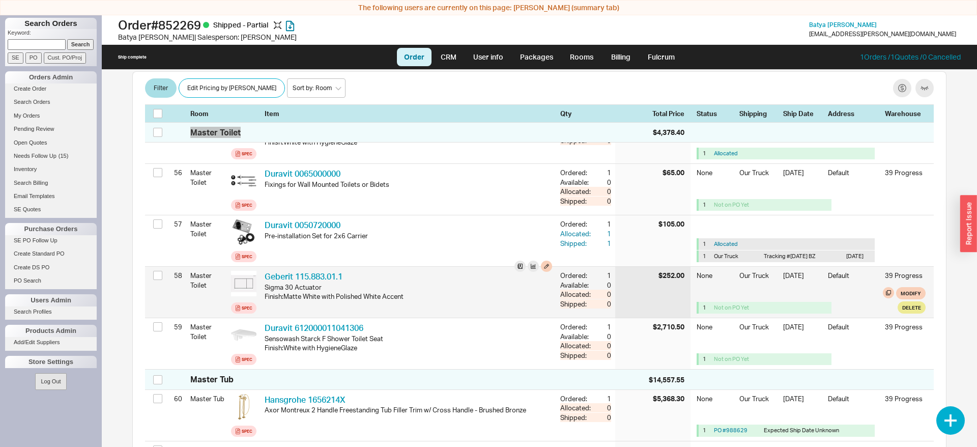
scroll to position [3123, 0]
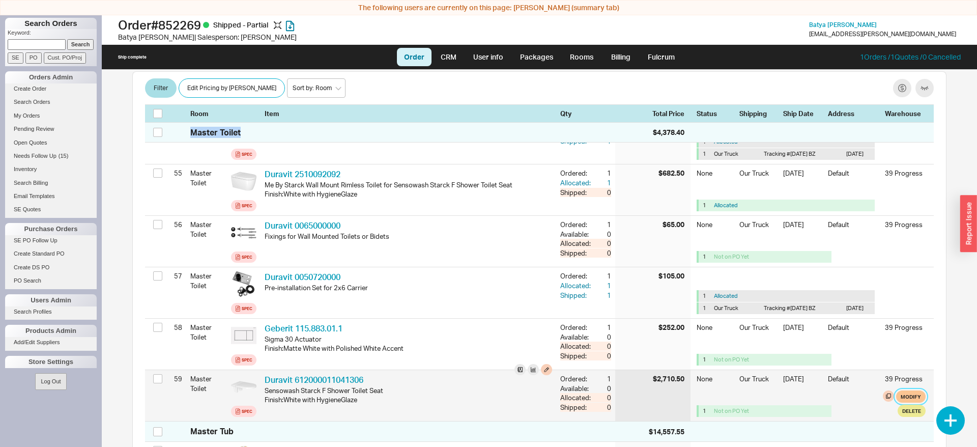
click at [916, 402] on button "Modify" at bounding box center [911, 396] width 30 height 12
select select "8"
select select "3"
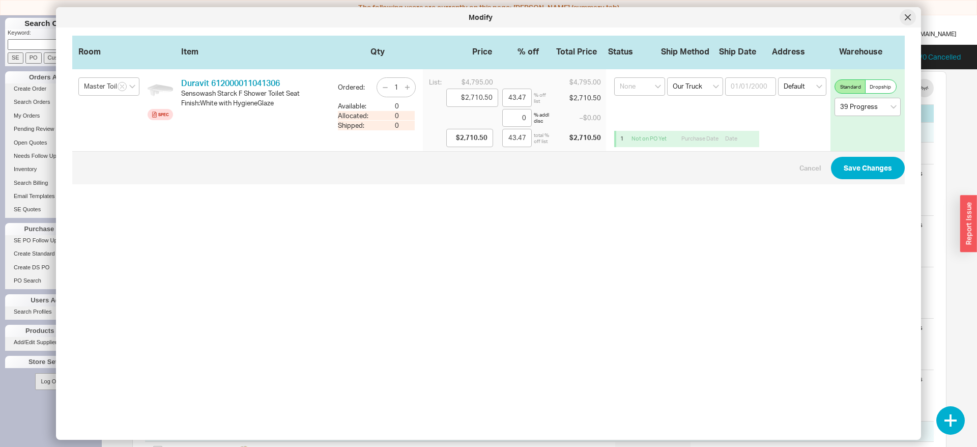
click at [903, 12] on div at bounding box center [907, 17] width 16 height 16
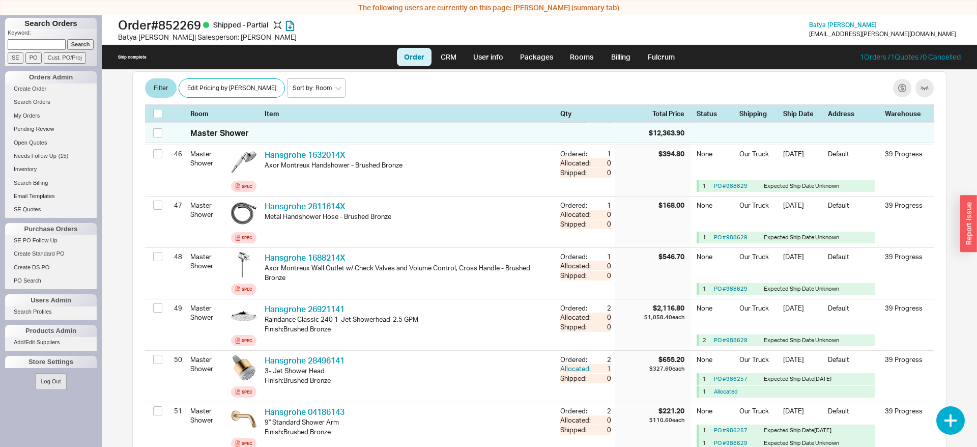
scroll to position [2656, 0]
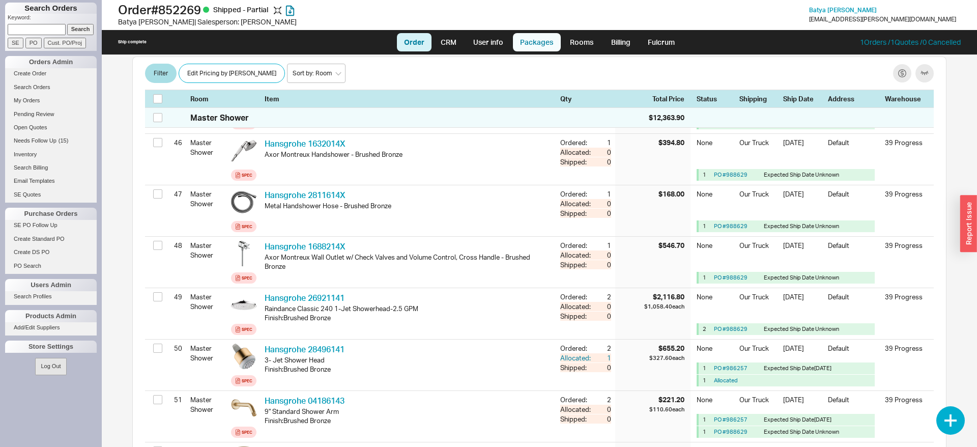
click at [539, 36] on link "Packages" at bounding box center [537, 42] width 48 height 18
select select "8"
select select "Pending Review"
select select "8"
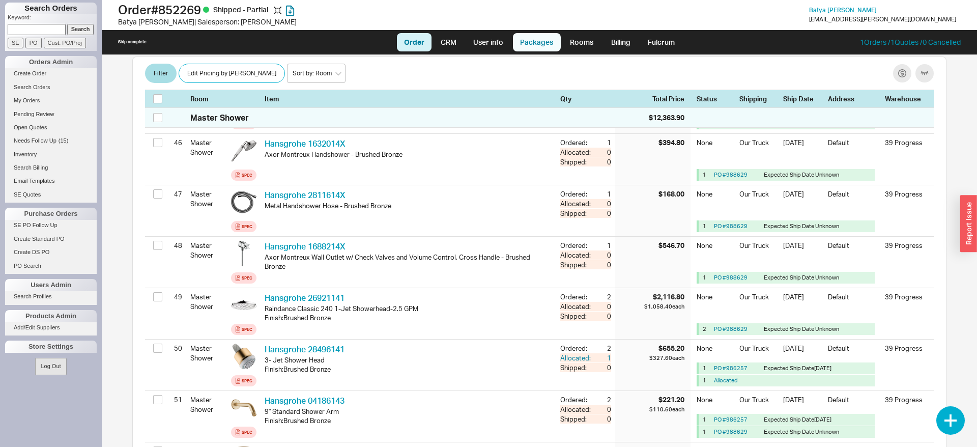
select select "8"
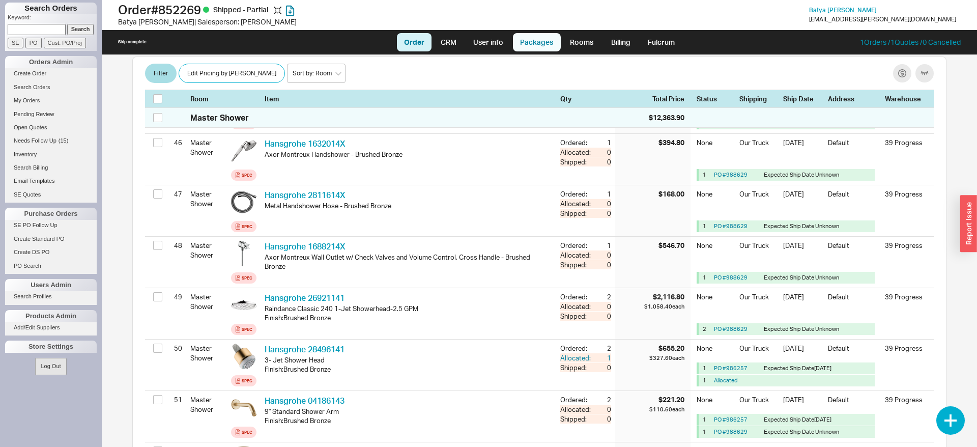
select select "8"
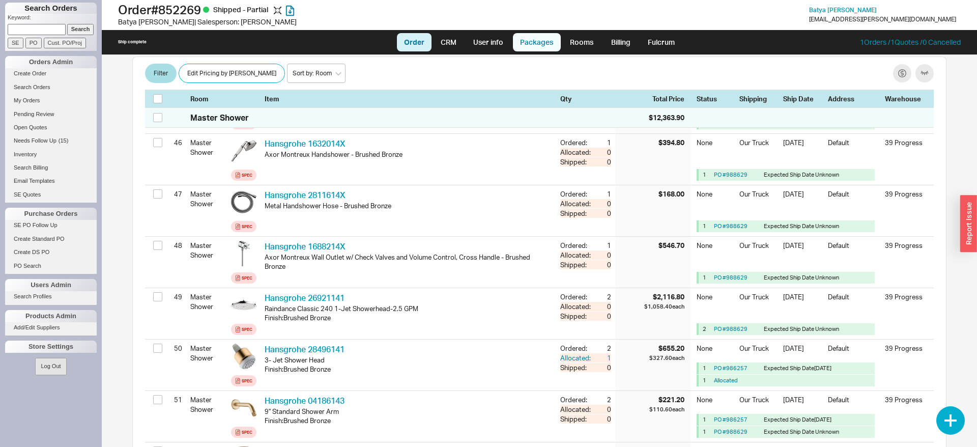
select select "8"
select select "On Hold"
select select "8"
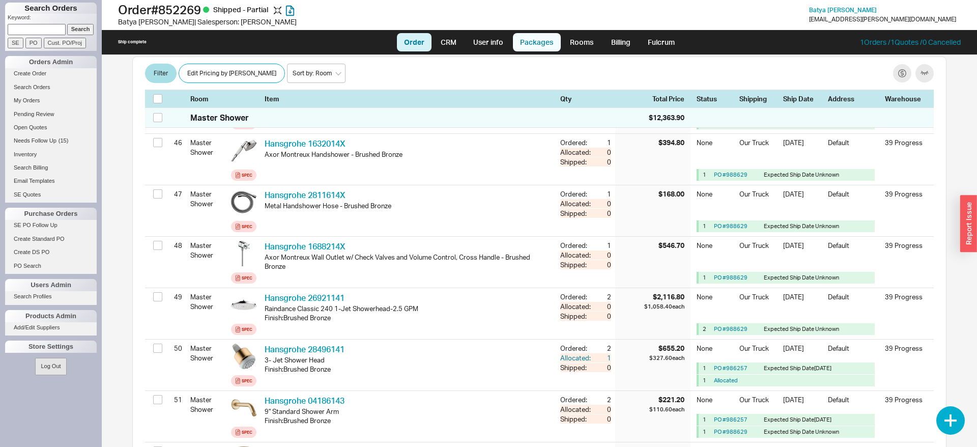
select select "8"
select select "On Hold"
select select "8"
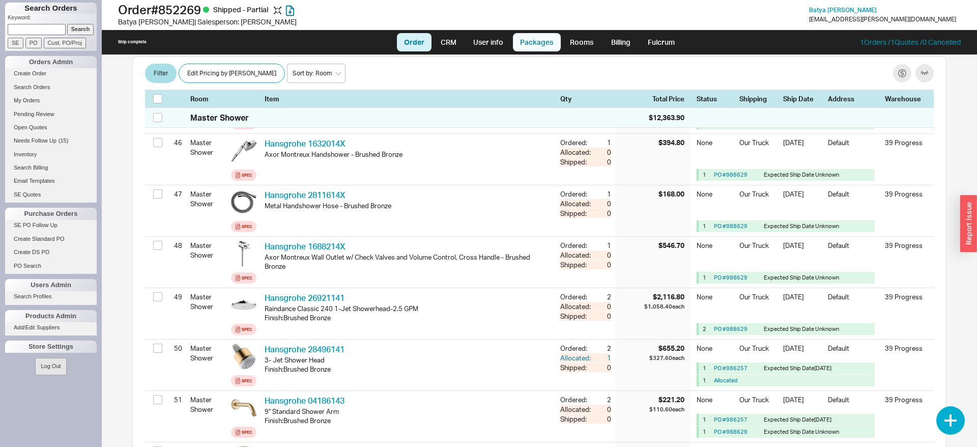
select select "8"
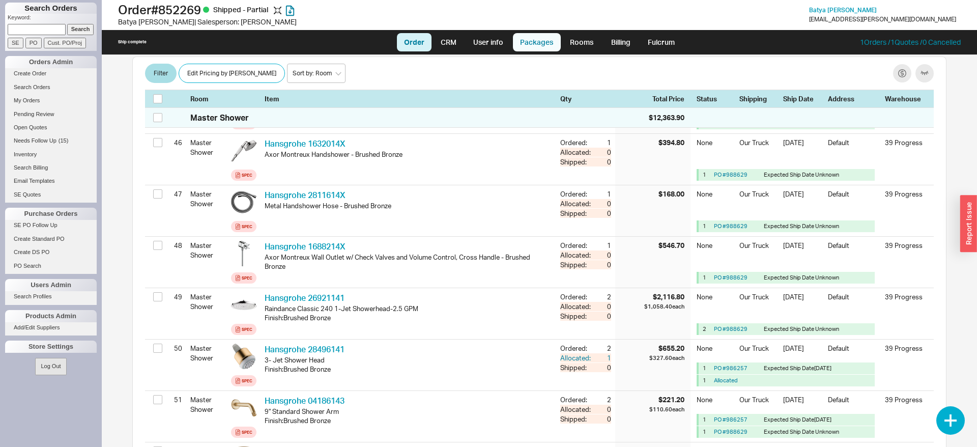
select select "8"
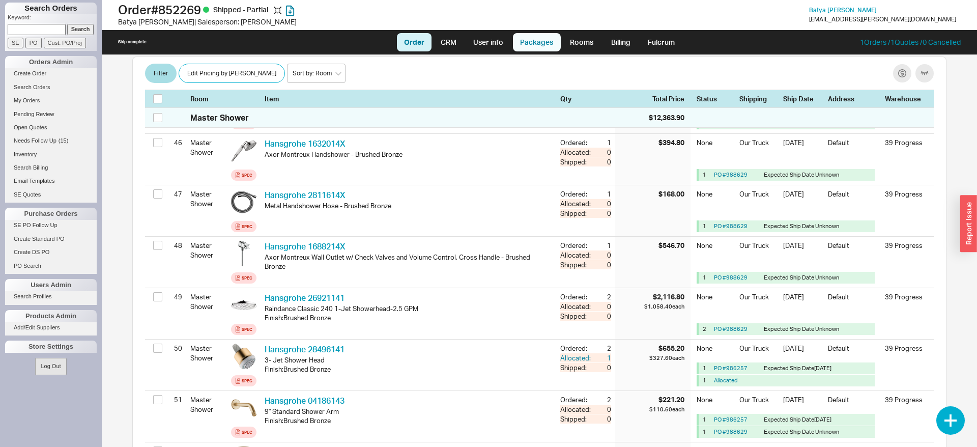
select select "8"
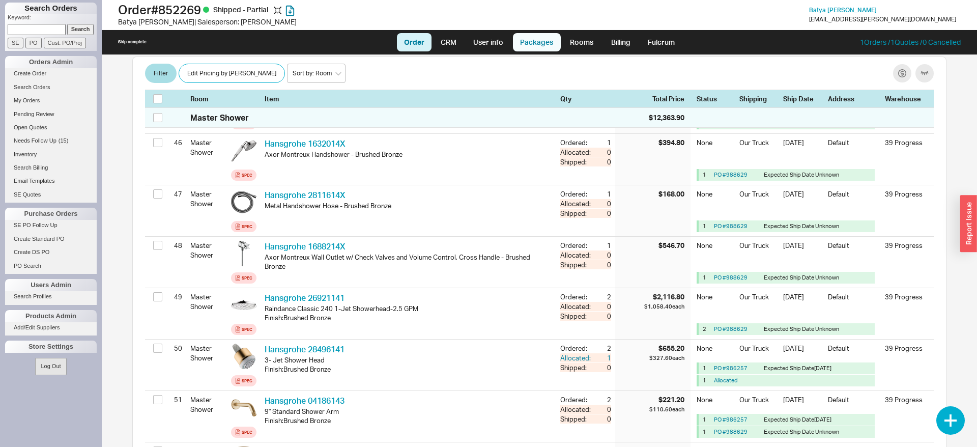
select select "8"
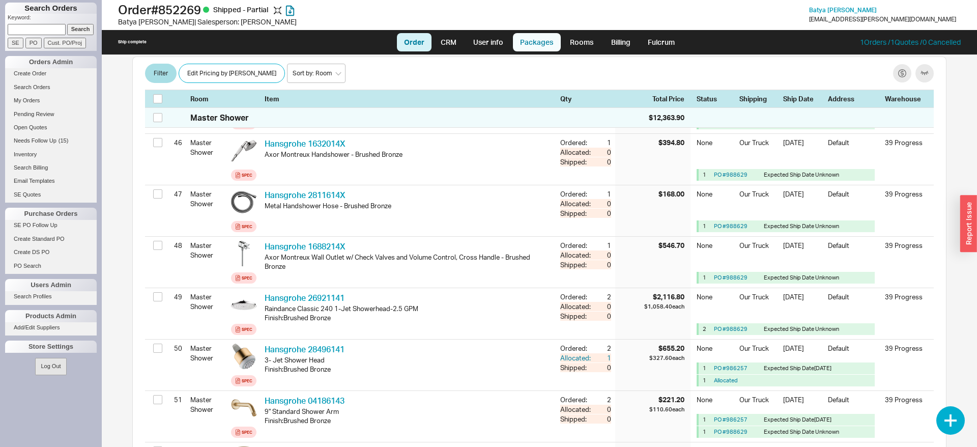
select select "8"
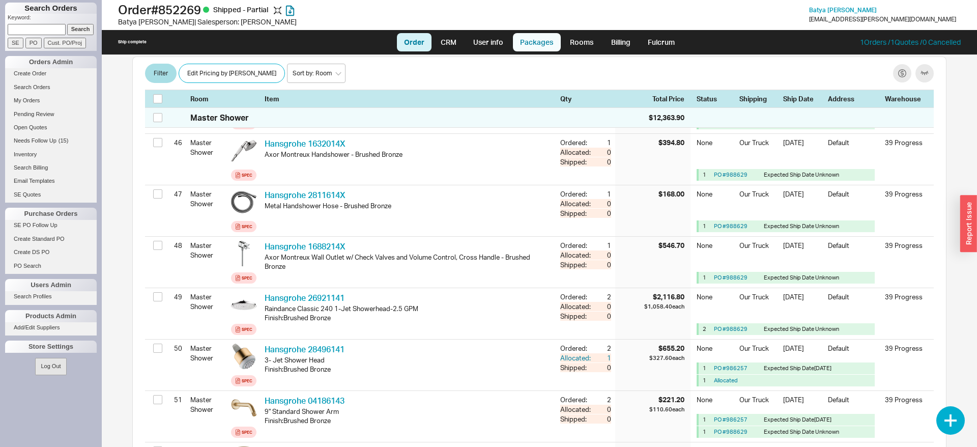
select select "8"
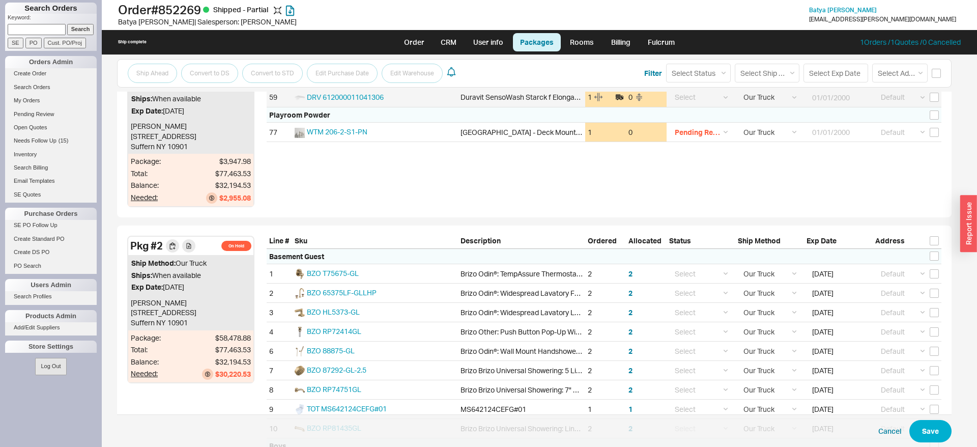
scroll to position [47, 0]
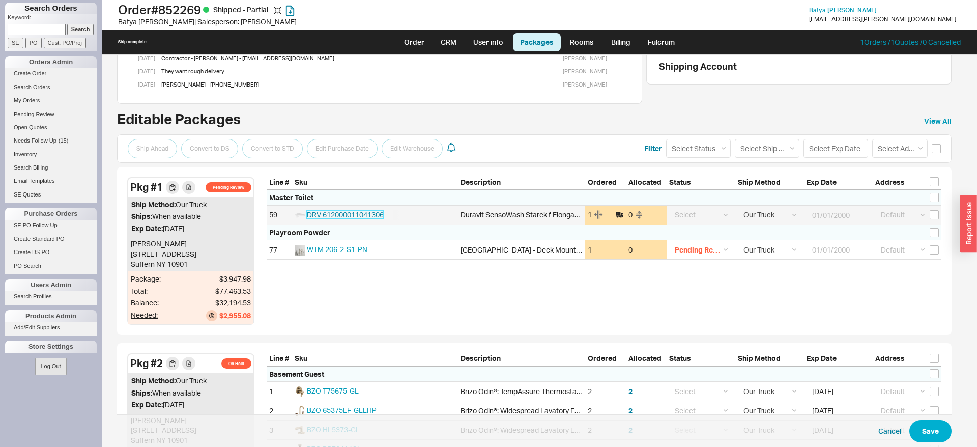
click at [380, 216] on span "DRV 612000011041306" at bounding box center [345, 214] width 77 height 9
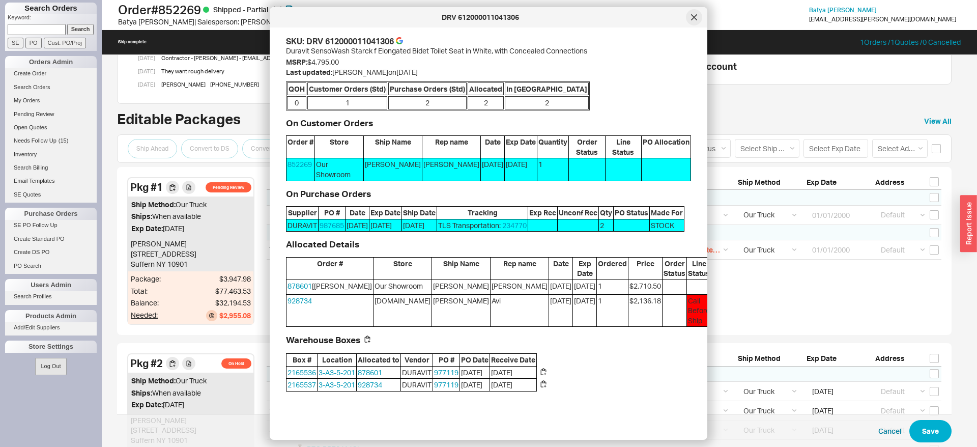
click at [695, 15] on icon at bounding box center [694, 17] width 6 height 6
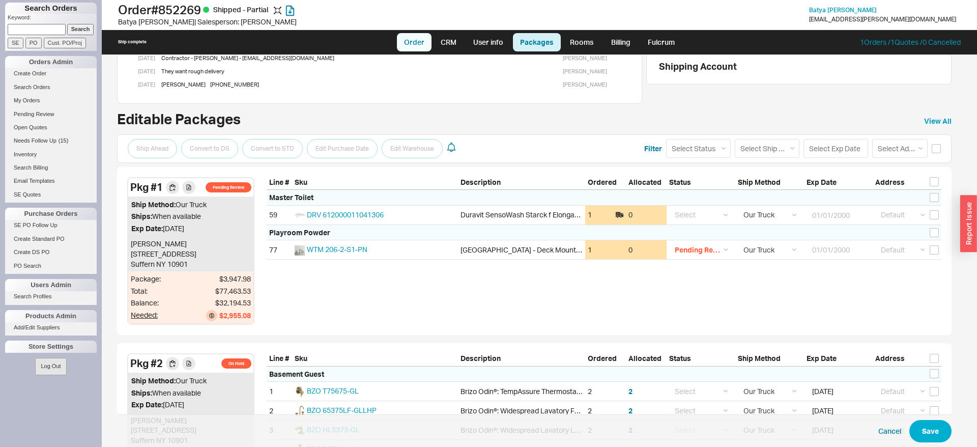
click at [426, 46] on link "Order" at bounding box center [414, 42] width 35 height 18
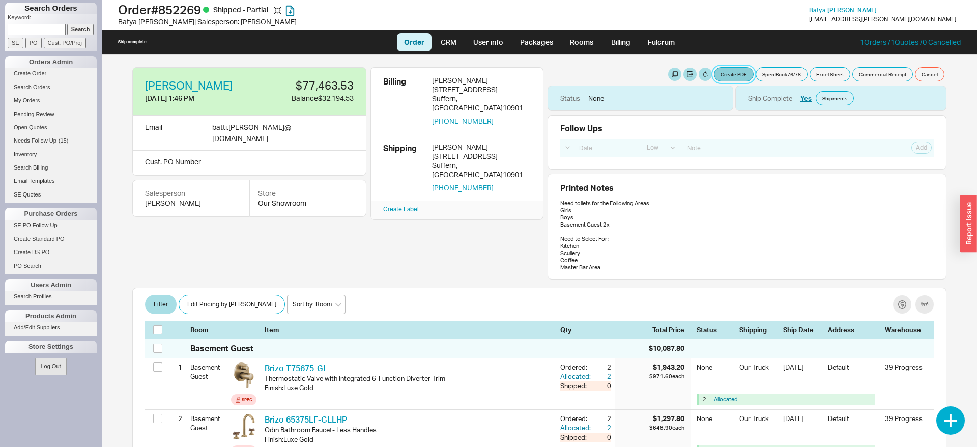
click at [740, 71] on button "Create PDF" at bounding box center [734, 74] width 40 height 14
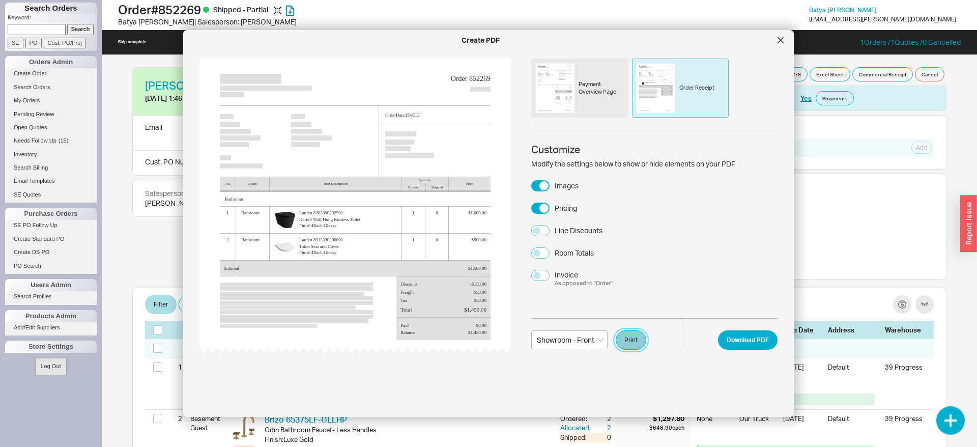
click at [633, 338] on button "Print" at bounding box center [630, 339] width 31 height 19
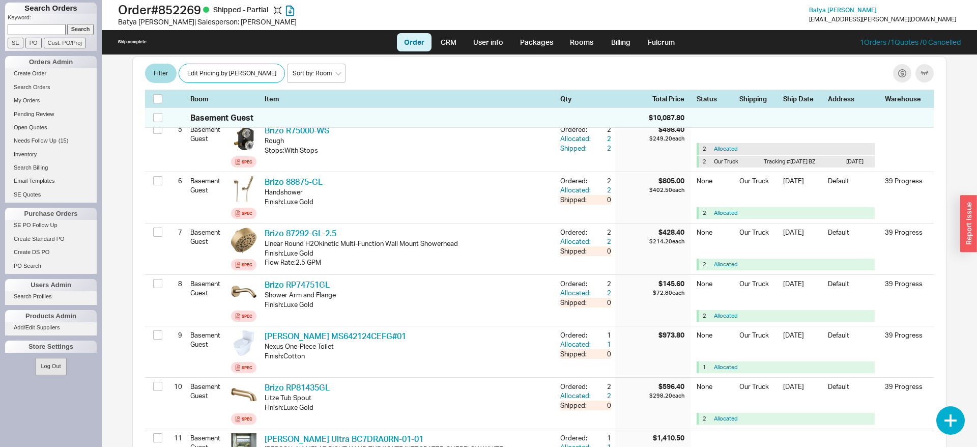
scroll to position [3573, 0]
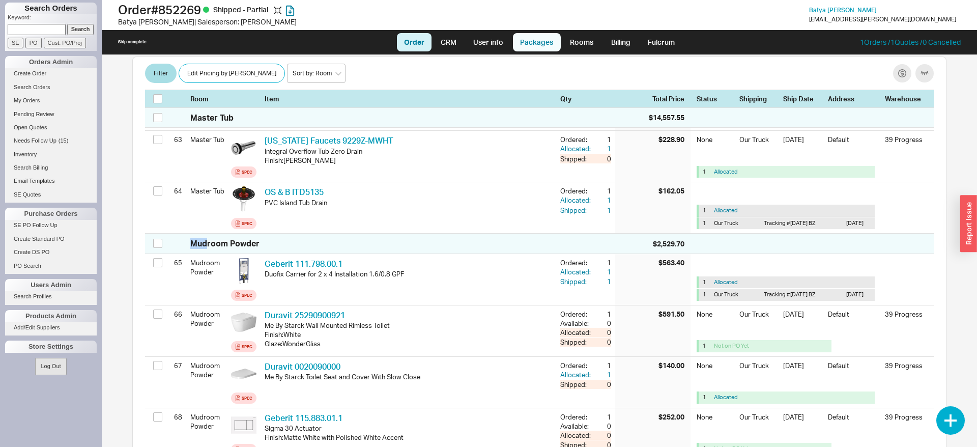
click at [527, 47] on link "Packages" at bounding box center [537, 42] width 48 height 18
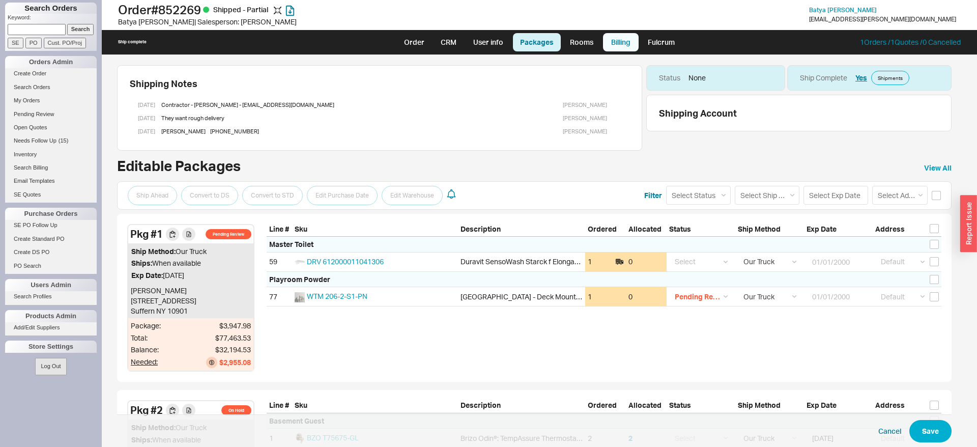
click at [614, 38] on link "Billing" at bounding box center [621, 42] width 36 height 18
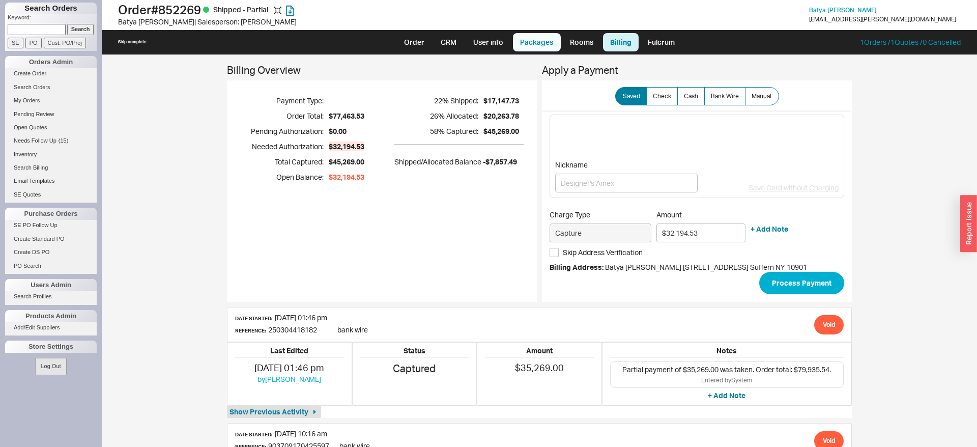
click at [533, 38] on link "Packages" at bounding box center [537, 42] width 48 height 18
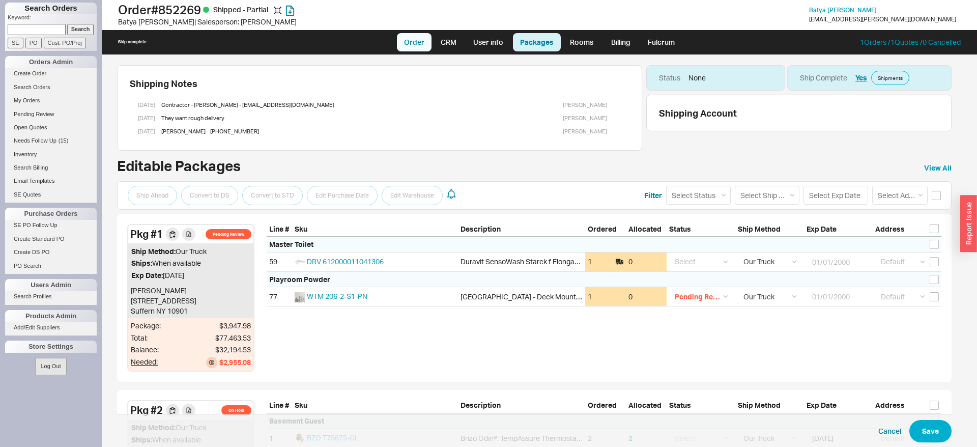
click at [409, 42] on link "Order" at bounding box center [414, 42] width 35 height 18
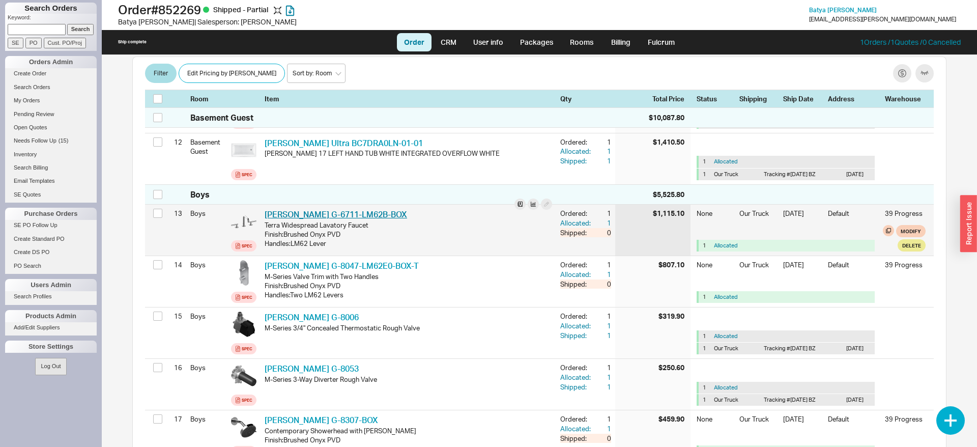
scroll to position [726, 0]
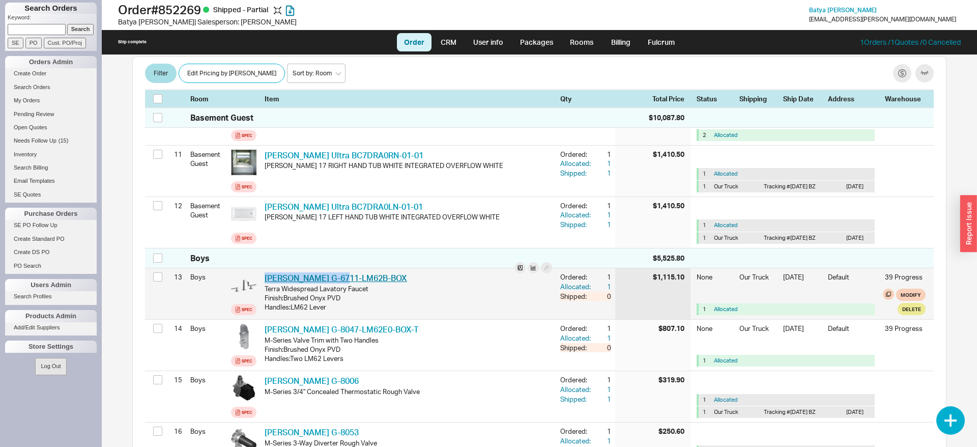
drag, startPoint x: 343, startPoint y: 277, endPoint x: 267, endPoint y: 285, distance: 76.7
click at [267, 285] on div "Graff G-6711-LM62B-BOX GRF G-6711-LM62B-BOX Terra Widespread Lavatory Faucet Fi…" at bounding box center [408, 293] width 296 height 51
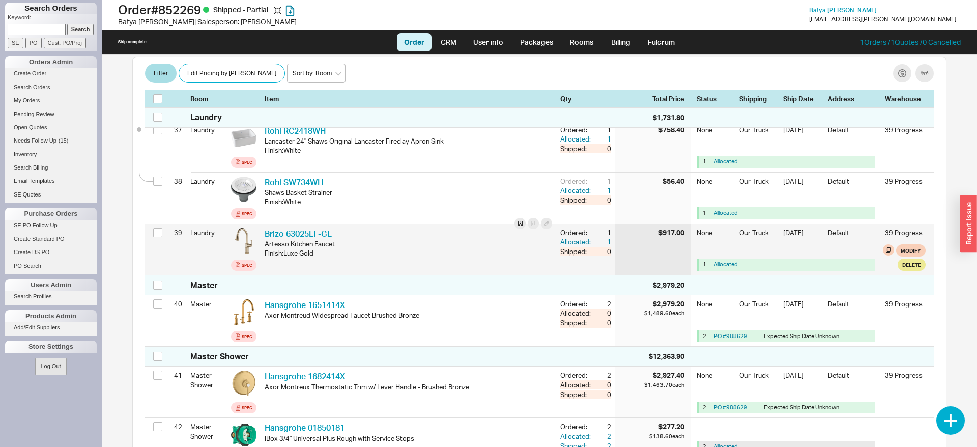
scroll to position [2127, 0]
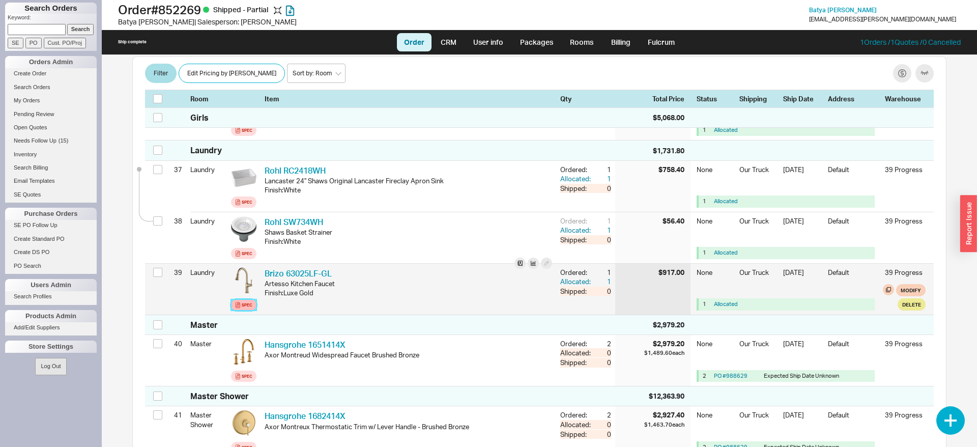
click at [251, 309] on div "Spec" at bounding box center [247, 305] width 11 height 8
click at [244, 284] on icon at bounding box center [244, 280] width 8 height 8
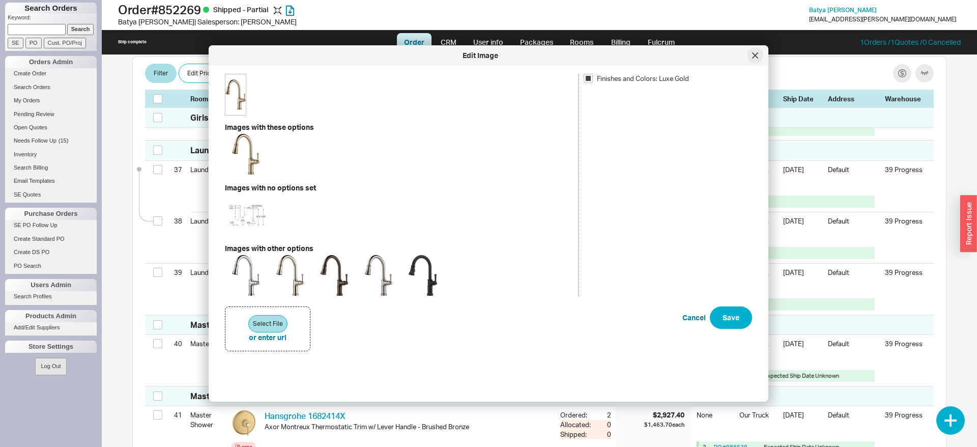
click at [754, 54] on icon at bounding box center [754, 55] width 5 height 5
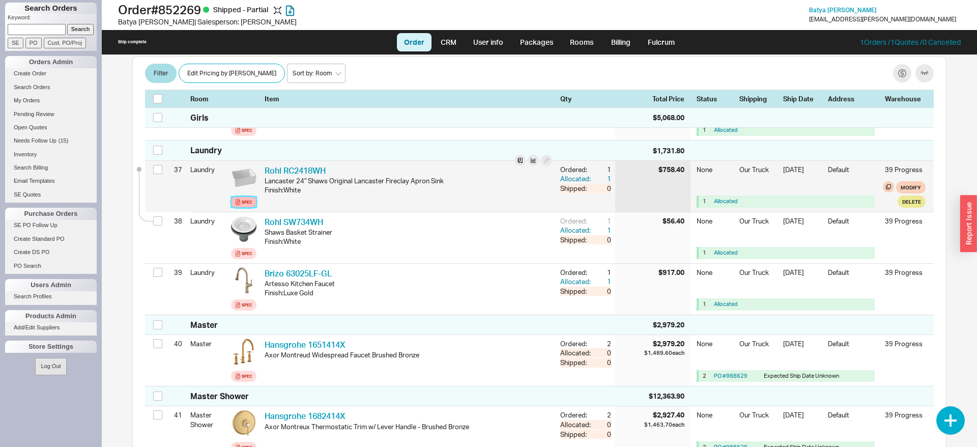
click at [236, 205] on icon at bounding box center [238, 202] width 5 height 6
drag, startPoint x: 330, startPoint y: 175, endPoint x: 265, endPoint y: 177, distance: 65.1
click at [265, 176] on div "Rohl RC2418WH RHL RC2418WH" at bounding box center [408, 170] width 287 height 11
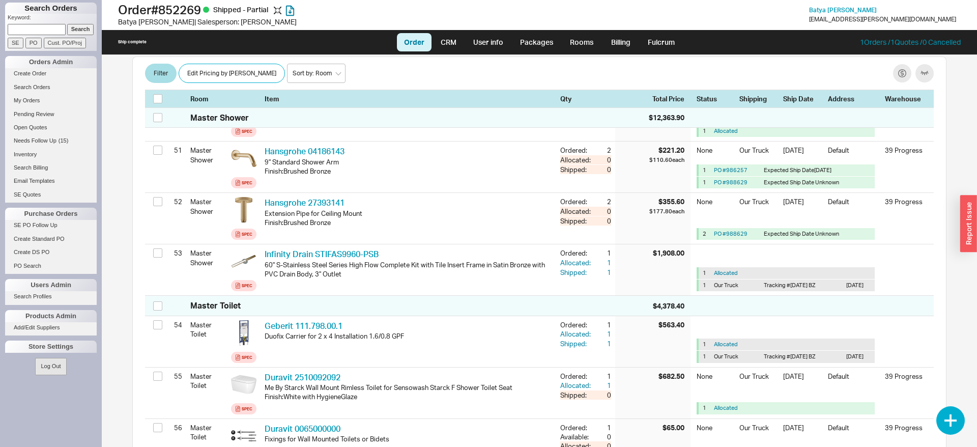
scroll to position [3165, 0]
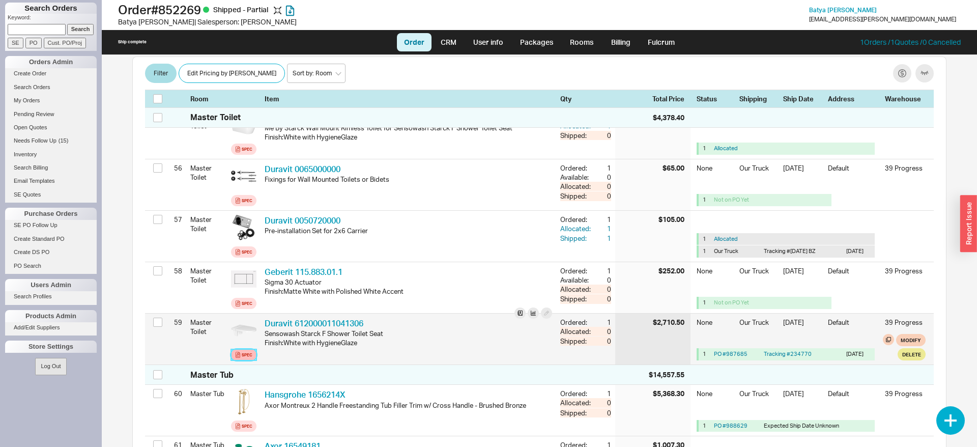
click at [242, 359] on div "Spec" at bounding box center [247, 354] width 11 height 8
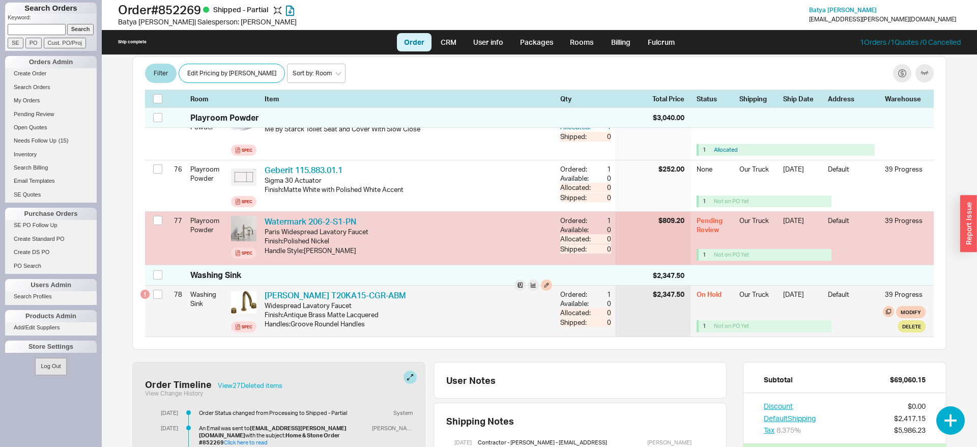
scroll to position [4246, 0]
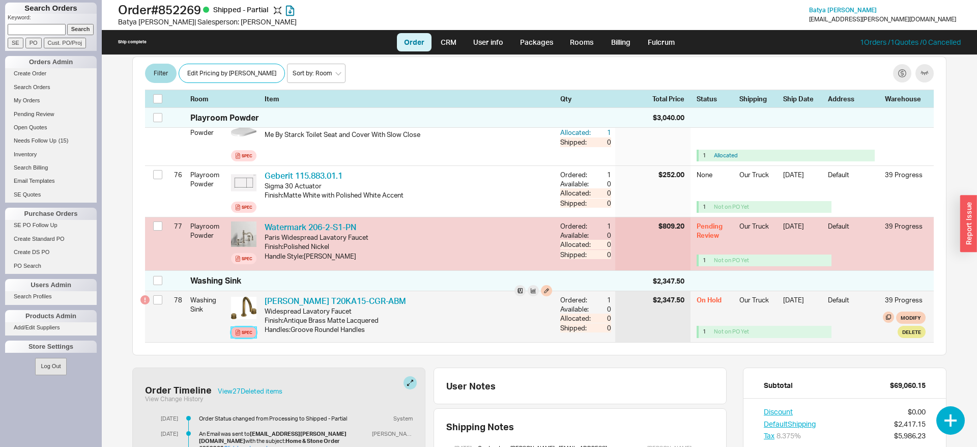
click at [252, 338] on link "Spec" at bounding box center [243, 332] width 25 height 11
drag, startPoint x: 375, startPoint y: 301, endPoint x: 262, endPoint y: 304, distance: 113.0
click at [262, 304] on div "Samuel Heath T20KA15-CGR-ABM SAM T20KA15-CGR-ABM Widespread Lavatory Faucet Fin…" at bounding box center [408, 316] width 296 height 51
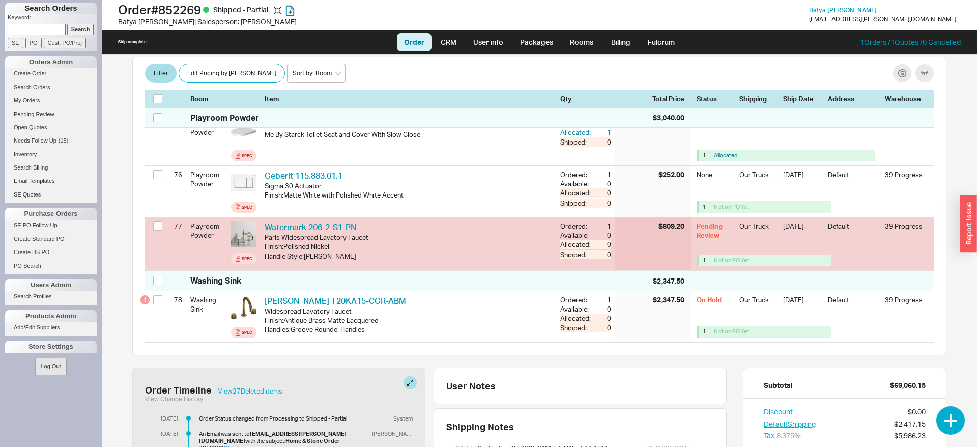
click at [539, 372] on div "Batya Gorelick 3/4/25 1:46 PM $77,463.53 Balance $32,194.53 Email batti.kaplan …" at bounding box center [539, 251] width 834 height 392
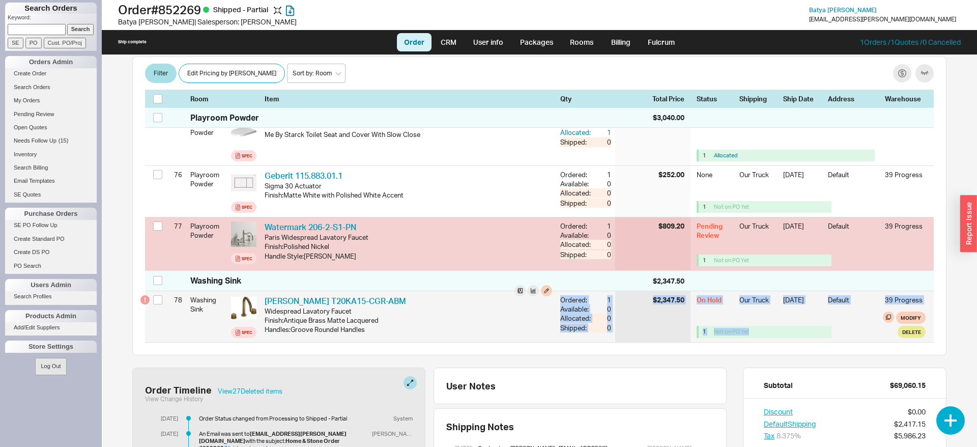
drag, startPoint x: 174, startPoint y: 286, endPoint x: 854, endPoint y: 338, distance: 682.1
click at [854, 338] on div "Washing Sink $2,347.50 78 Washing Sink Spec Samuel Heath T20KA15-CGR-ABM SAM T2…" at bounding box center [539, 306] width 788 height 71
click at [854, 337] on div "1 Not on PO Yet" at bounding box center [785, 332] width 178 height 12
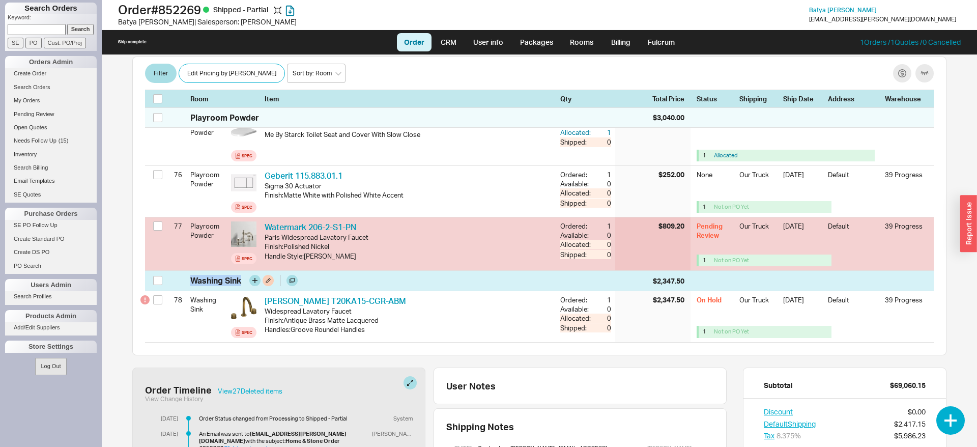
drag, startPoint x: 856, startPoint y: 340, endPoint x: 186, endPoint y: 289, distance: 671.8
click at [186, 289] on div "Washing Sink $2,347.50 78 Washing Sink Spec Samuel Heath T20KA15-CGR-ABM SAM T2…" at bounding box center [539, 306] width 788 height 71
click at [186, 289] on div "Washing Sink $2,347.50" at bounding box center [539, 281] width 788 height 20
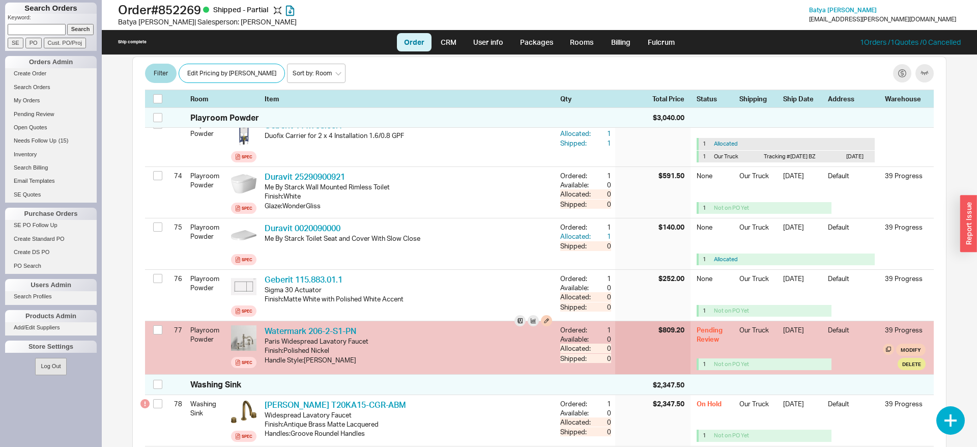
scroll to position [3986, 0]
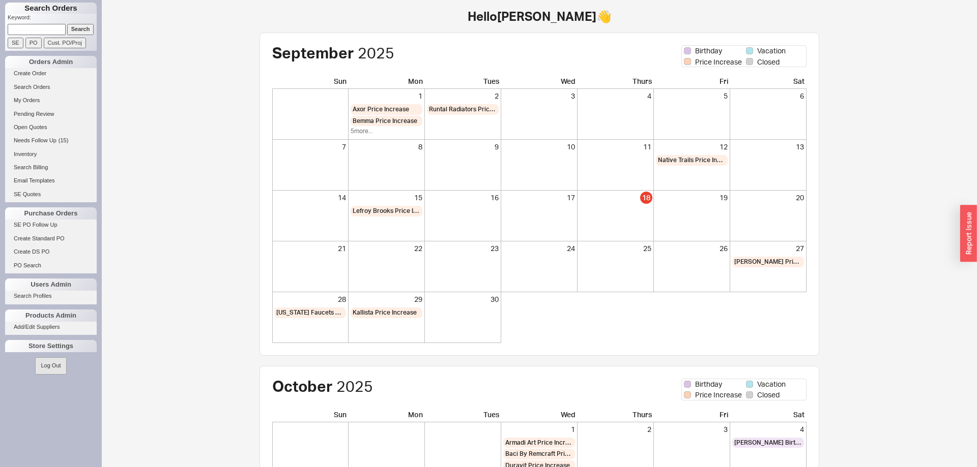
click at [48, 32] on input at bounding box center [37, 29] width 58 height 11
type input "[PERSON_NAME]"
click at [85, 30] on input "Search" at bounding box center [80, 29] width 27 height 11
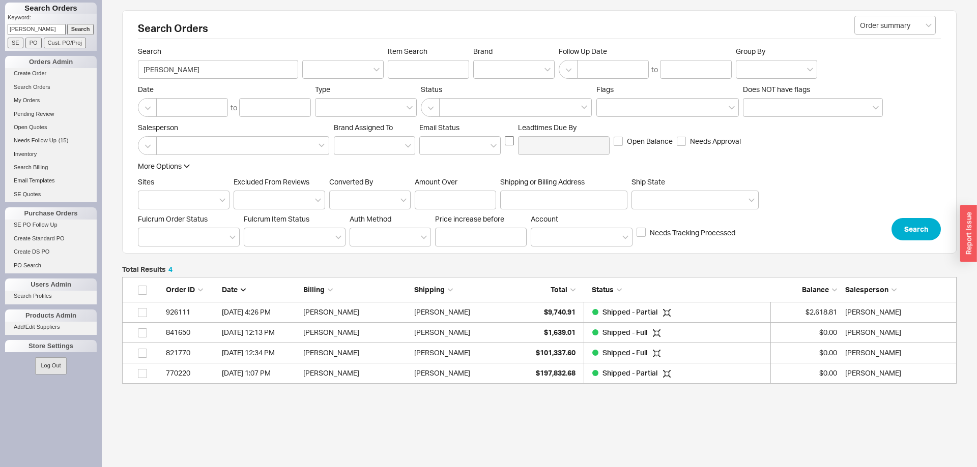
scroll to position [107, 834]
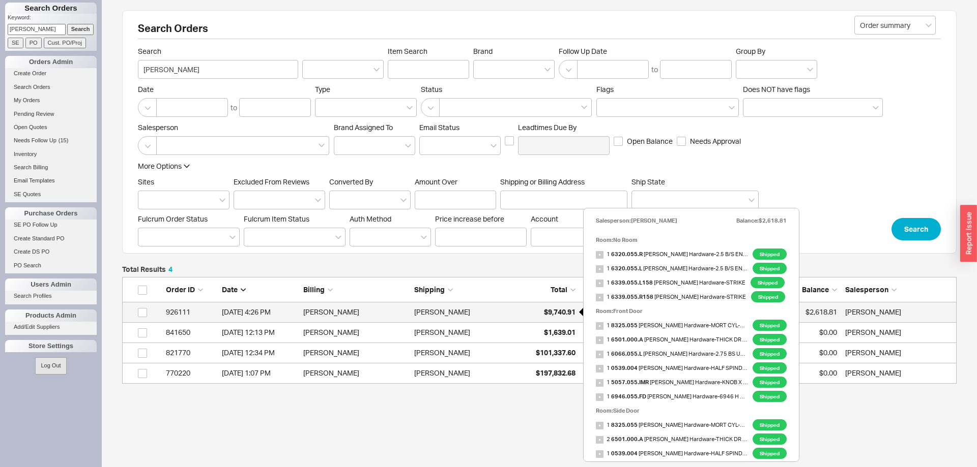
click at [550, 317] on div "$9,740.91" at bounding box center [549, 312] width 51 height 20
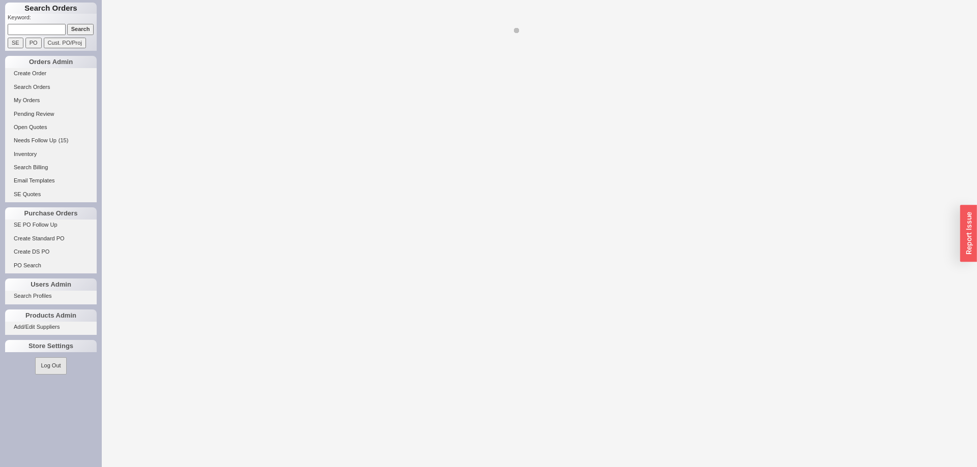
select select "LOW"
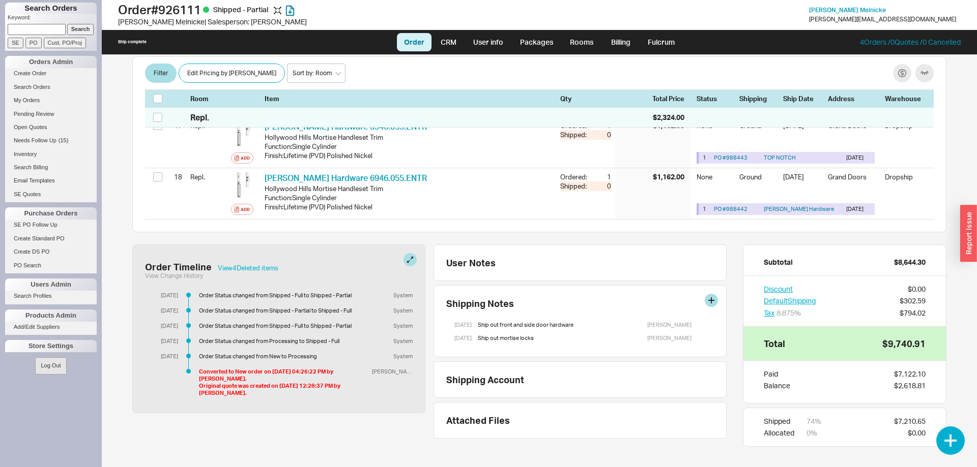
scroll to position [930, 0]
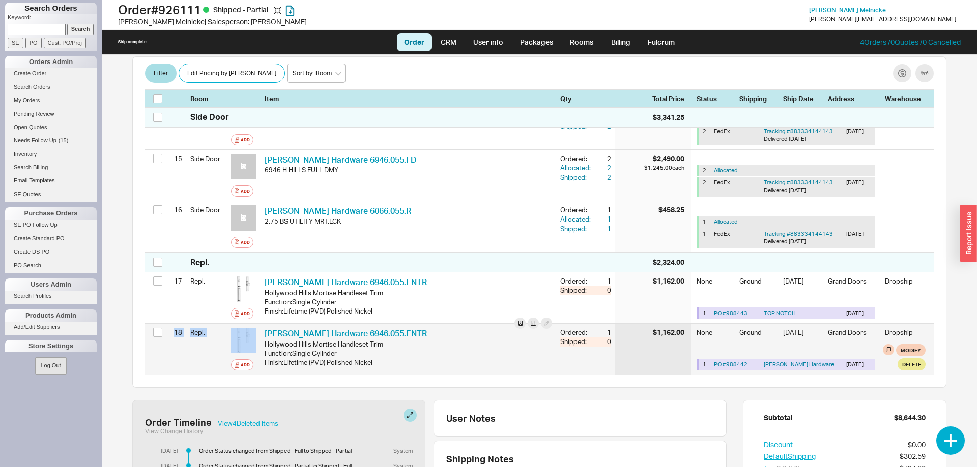
drag, startPoint x: 400, startPoint y: 332, endPoint x: 172, endPoint y: 329, distance: 227.4
click at [172, 329] on div "18 Repl. Add Baldwin Hardware 6946.055.ENTR BLD 6946.055.ENTR Hollywood Hills M…" at bounding box center [539, 349] width 788 height 51
click at [172, 329] on div "18" at bounding box center [175, 332] width 13 height 17
drag, startPoint x: 173, startPoint y: 329, endPoint x: 877, endPoint y: 367, distance: 705.5
click at [877, 367] on div "18 Repl. Add Baldwin Hardware 6946.055.ENTR BLD 6946.055.ENTR Hollywood Hills M…" at bounding box center [539, 349] width 788 height 51
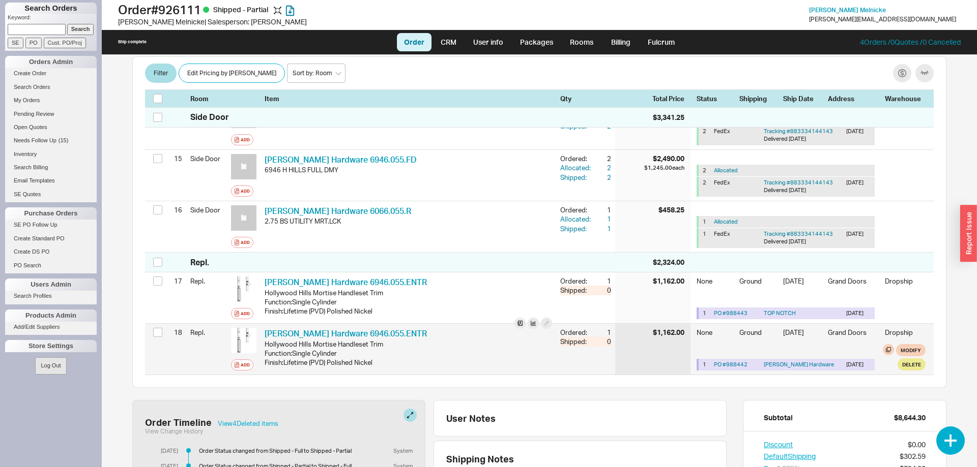
click at [877, 367] on div "1 PO # 988442 Baldwin Hardware 9/16/25 Modify Delete" at bounding box center [810, 357] width 229 height 26
drag, startPoint x: 873, startPoint y: 371, endPoint x: 156, endPoint y: 347, distance: 717.1
click at [156, 347] on div "18 Repl. Add Baldwin Hardware 6946.055.ENTR BLD 6946.055.ENTR Hollywood Hills M…" at bounding box center [539, 349] width 788 height 51
click at [157, 347] on div "18 Repl. Add Baldwin Hardware 6946.055.ENTR BLD 6946.055.ENTR Hollywood Hills M…" at bounding box center [539, 349] width 788 height 51
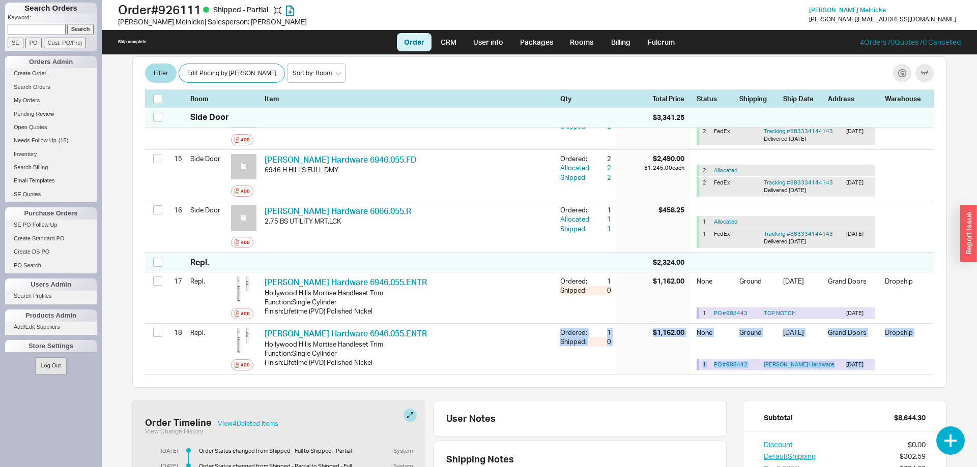
drag, startPoint x: 158, startPoint y: 342, endPoint x: 888, endPoint y: 376, distance: 731.2
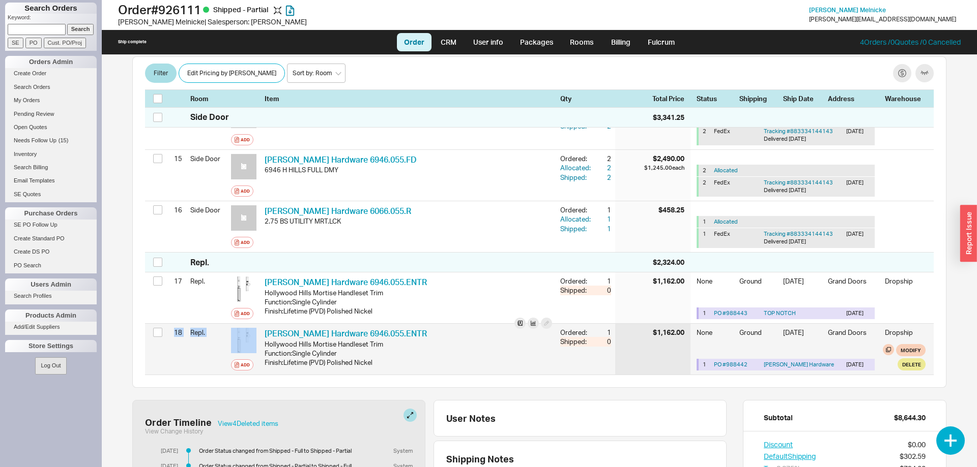
drag, startPoint x: 881, startPoint y: 373, endPoint x: 153, endPoint y: 343, distance: 728.5
click at [153, 343] on div "18 Repl. Add Baldwin Hardware 6946.055.ENTR BLD 6946.055.ENTR Hollywood Hills M…" at bounding box center [539, 349] width 788 height 51
click at [153, 343] on div at bounding box center [159, 333] width 12 height 19
click at [739, 365] on link "PO # 988442" at bounding box center [731, 364] width 34 height 7
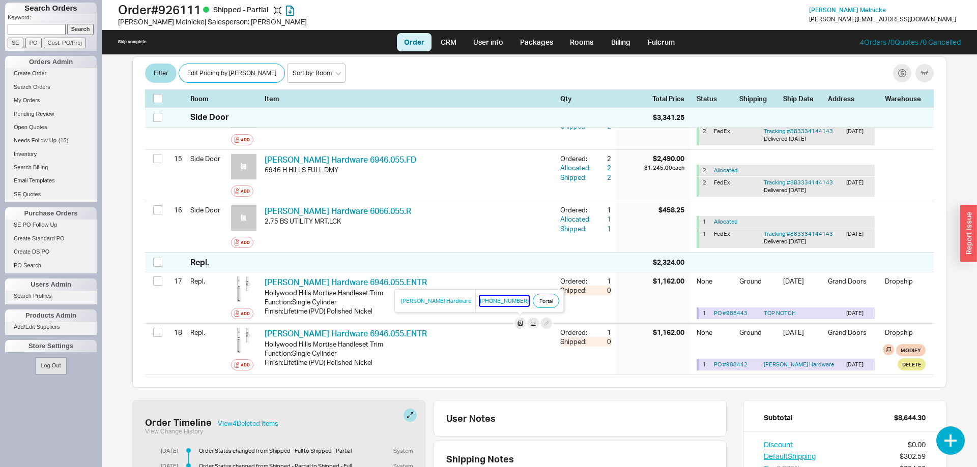
click at [480, 301] on button "800-437-7448" at bounding box center [504, 301] width 49 height 10
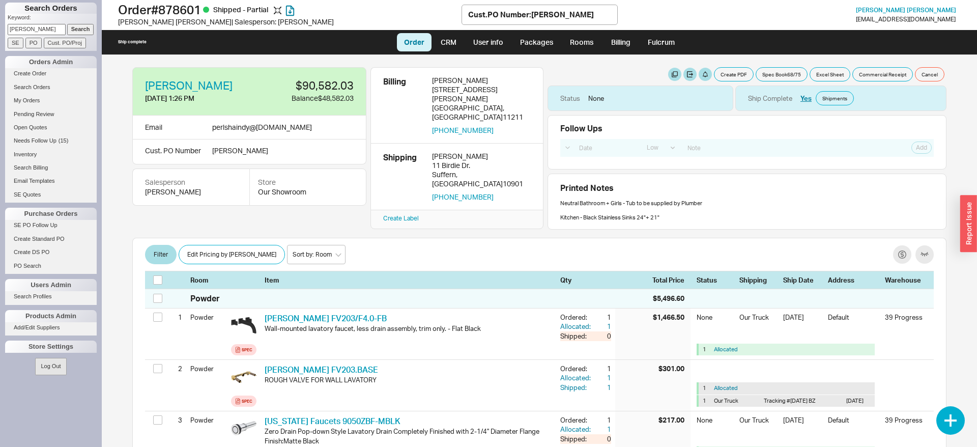
select select "LOW"
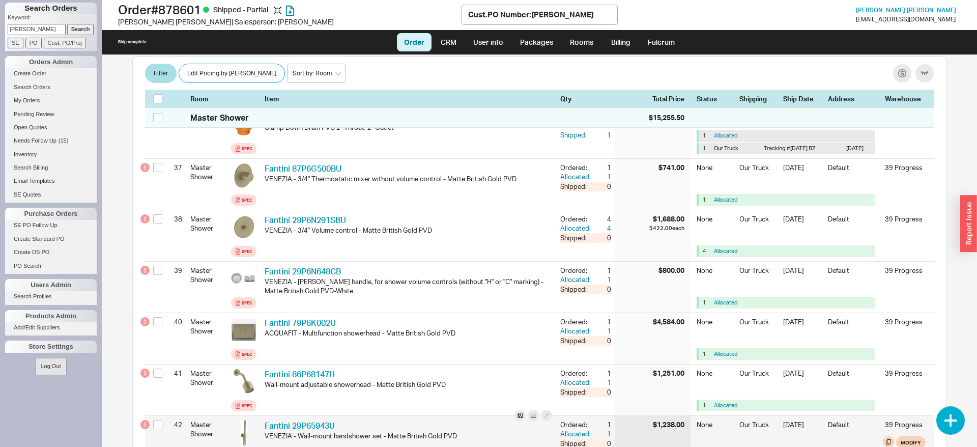
scroll to position [1832, 0]
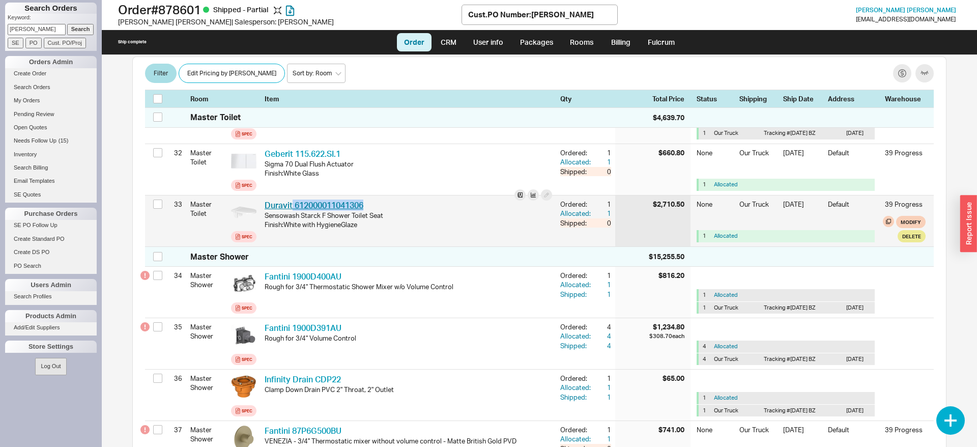
drag, startPoint x: 376, startPoint y: 219, endPoint x: 293, endPoint y: 218, distance: 82.9
click at [293, 211] on div "Duravit 612000011041306 DRV 612000011041306" at bounding box center [408, 204] width 287 height 11
copy link "612000011041306"
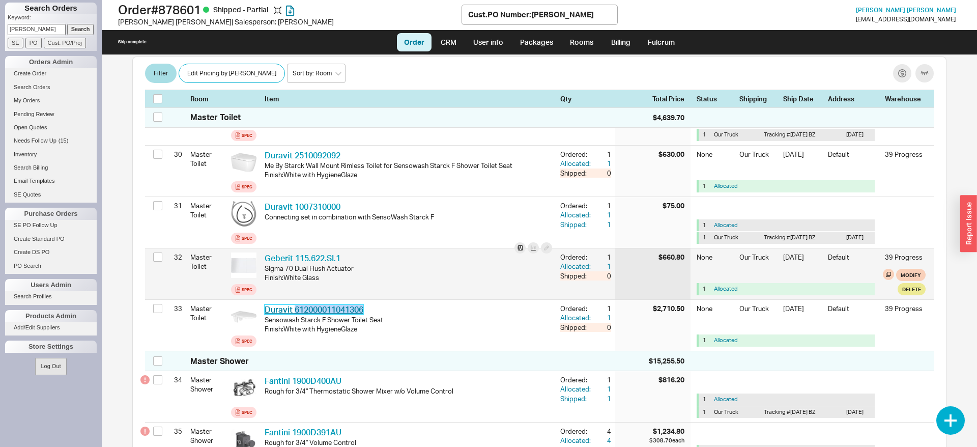
scroll to position [1728, 0]
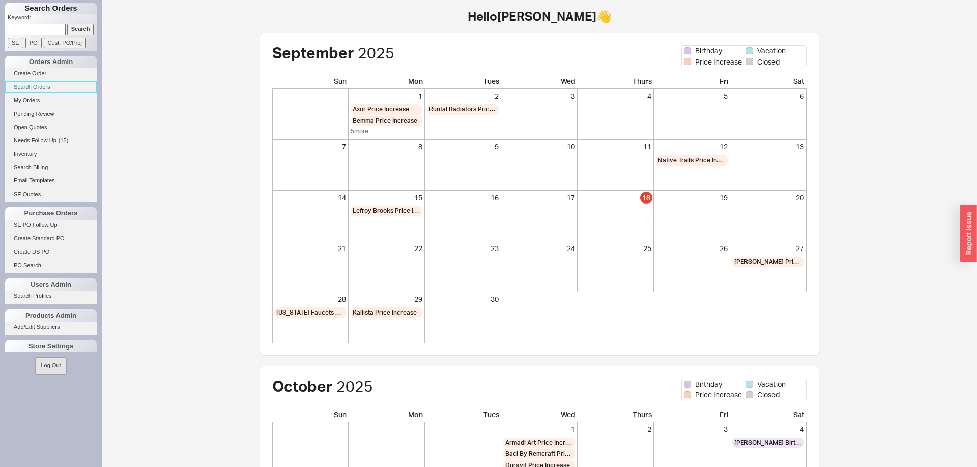
click at [33, 87] on link "Search Orders" at bounding box center [51, 87] width 92 height 11
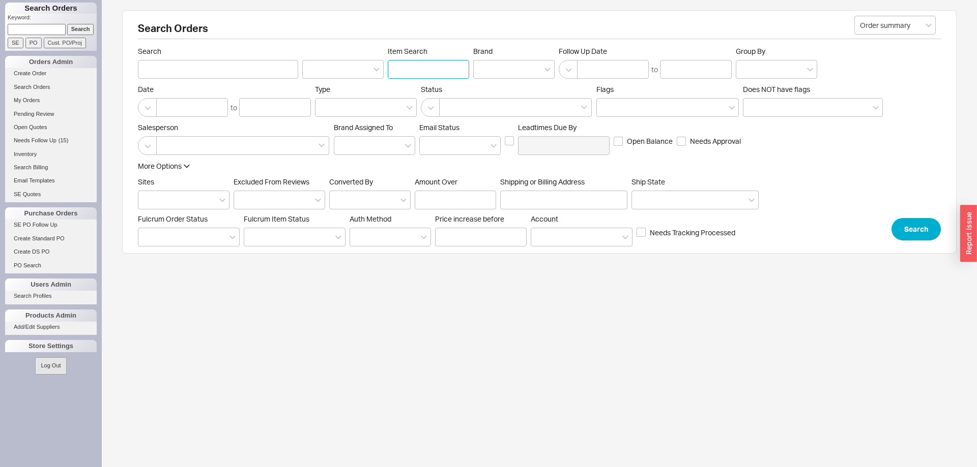
paste input "612000011041306"
type input "612000011041306"
click at [236, 143] on div at bounding box center [242, 145] width 173 height 19
click at [169, 143] on input at bounding box center [165, 146] width 7 height 12
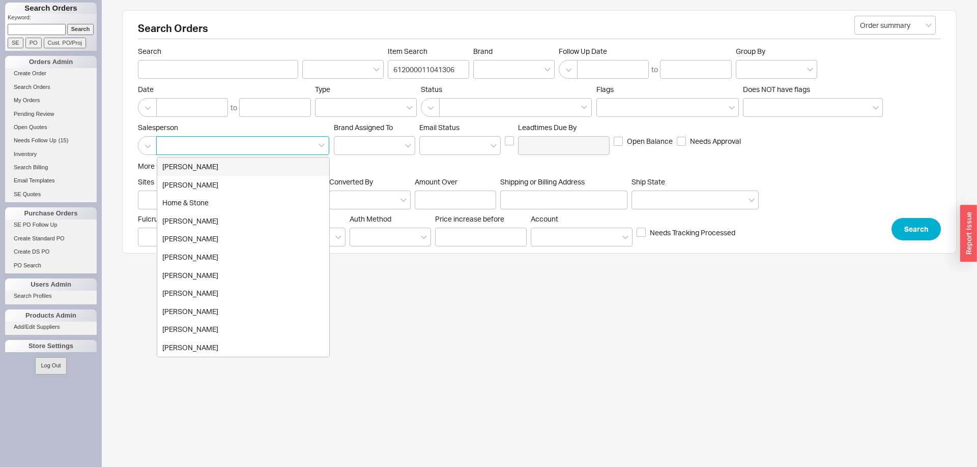
click at [205, 168] on div "[PERSON_NAME]" at bounding box center [243, 167] width 172 height 18
click at [913, 236] on button "Search" at bounding box center [915, 229] width 49 height 22
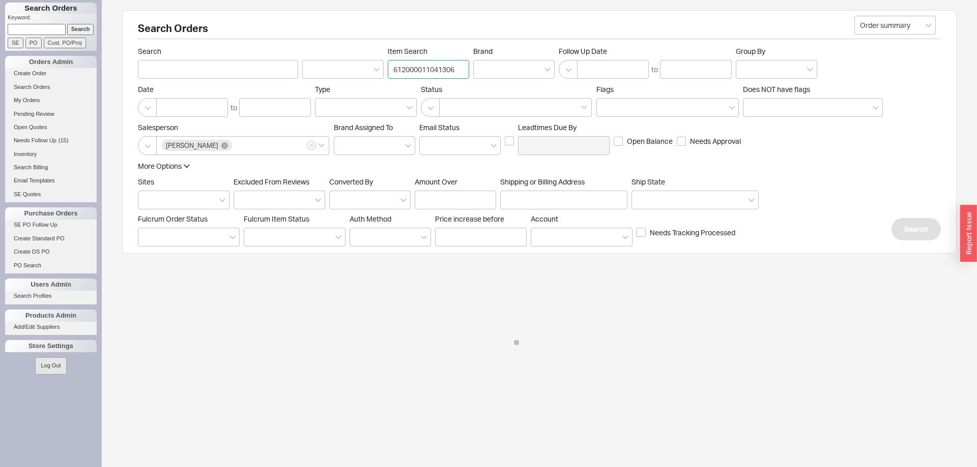
click at [461, 68] on input "612000011041306" at bounding box center [428, 69] width 81 height 19
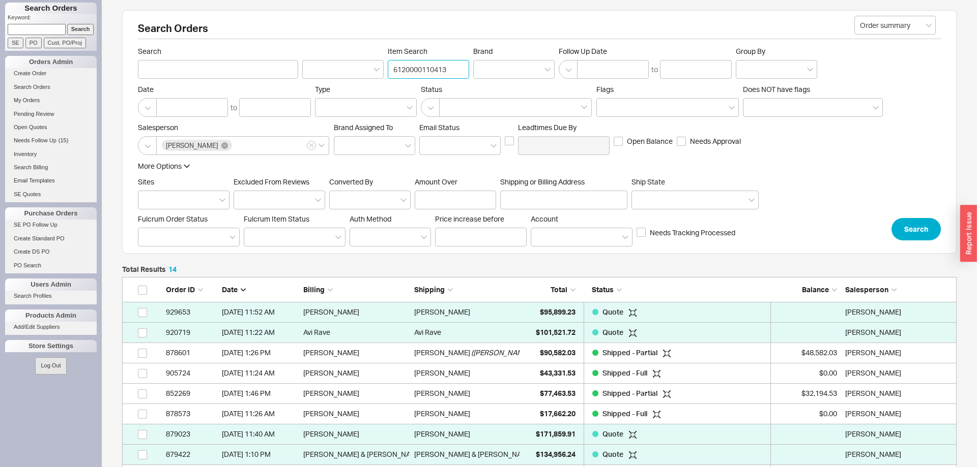
type input "6120000110413"
drag, startPoint x: 451, startPoint y: 68, endPoint x: 353, endPoint y: 73, distance: 98.8
click at [388, 72] on input "6120000110413" at bounding box center [428, 69] width 81 height 19
click at [241, 72] on input "Search" at bounding box center [218, 69] width 160 height 19
type input "anat ganz"
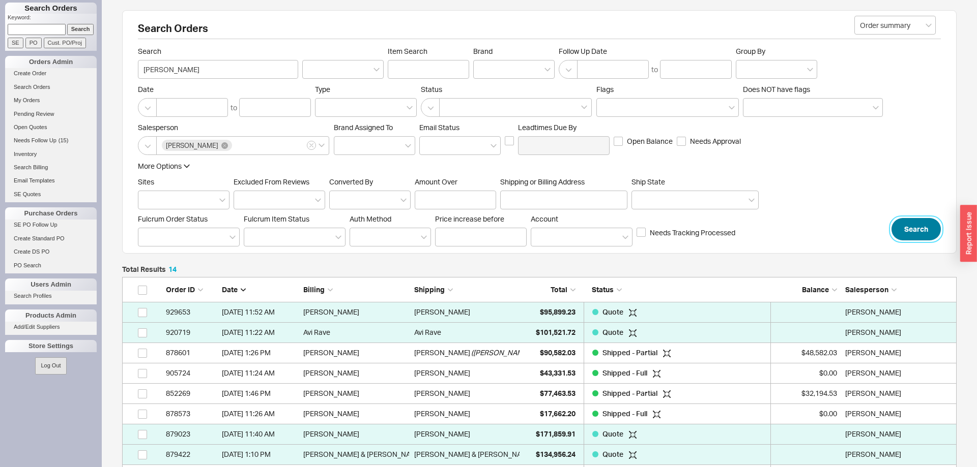
click at [930, 230] on button "Search" at bounding box center [915, 229] width 49 height 22
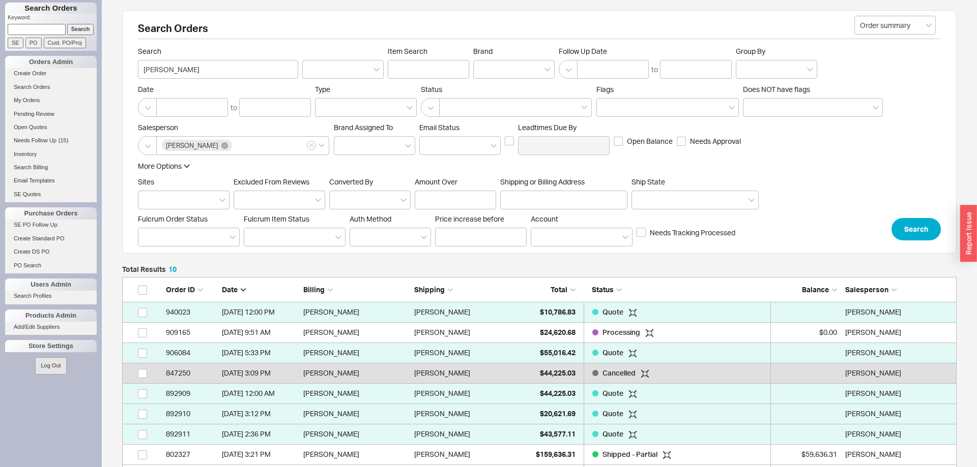
scroll to position [156, 0]
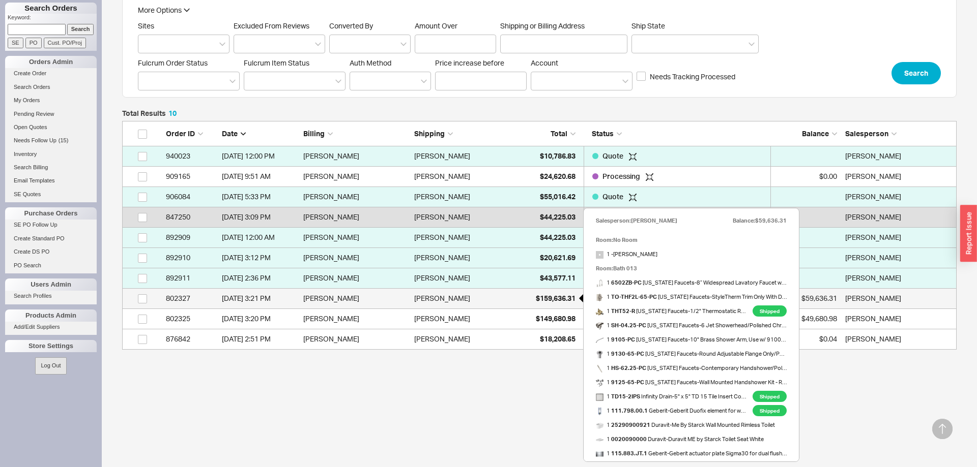
click at [550, 298] on span "$159,636.31" at bounding box center [556, 298] width 40 height 9
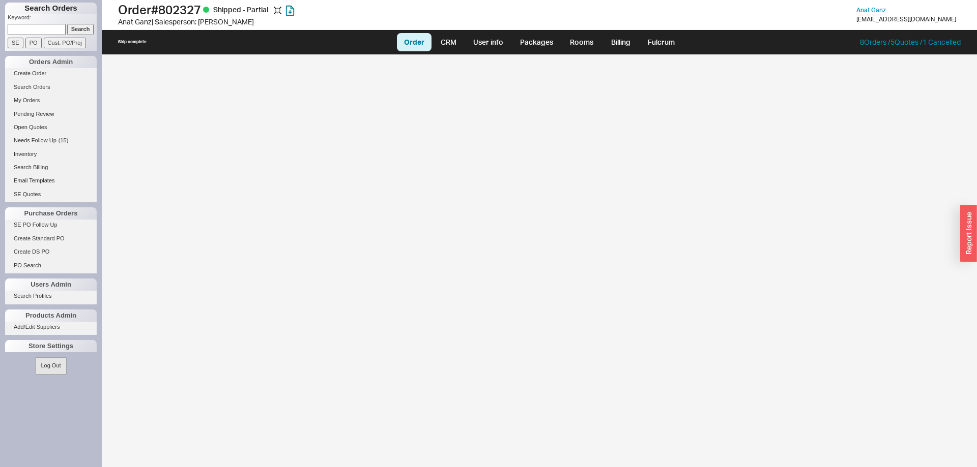
select select "LOW"
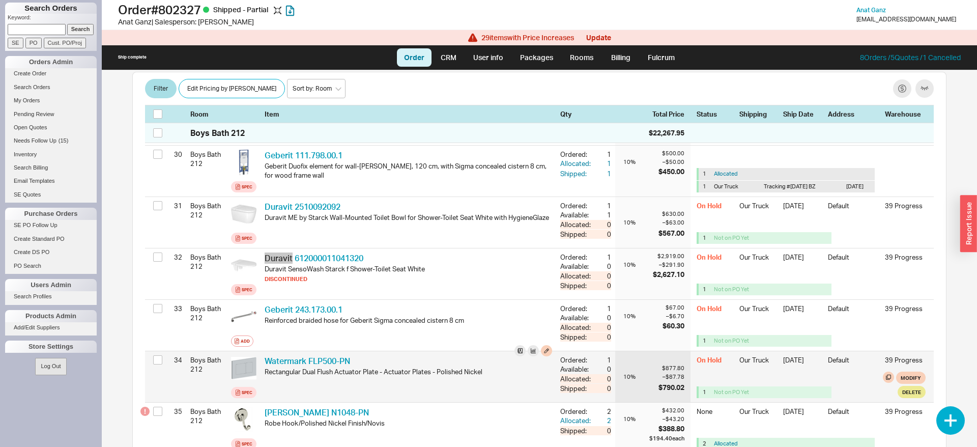
scroll to position [1750, 0]
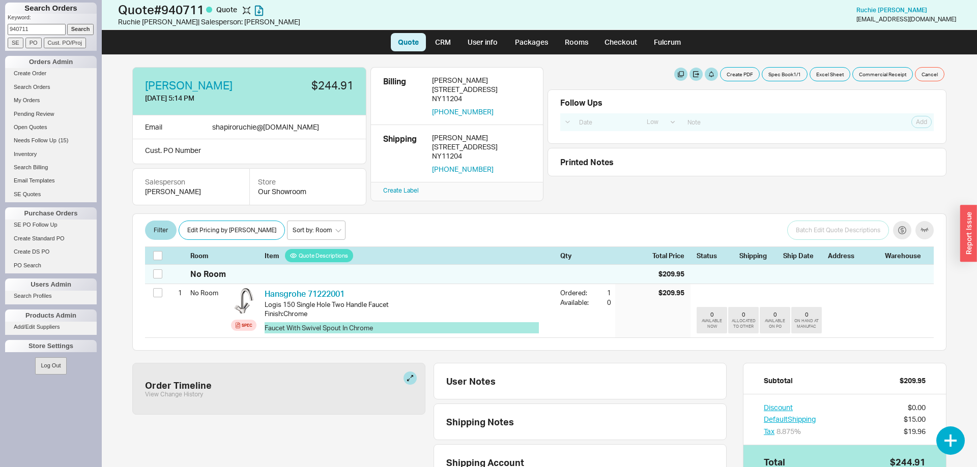
select select "LOW"
